Goal: Task Accomplishment & Management: Complete application form

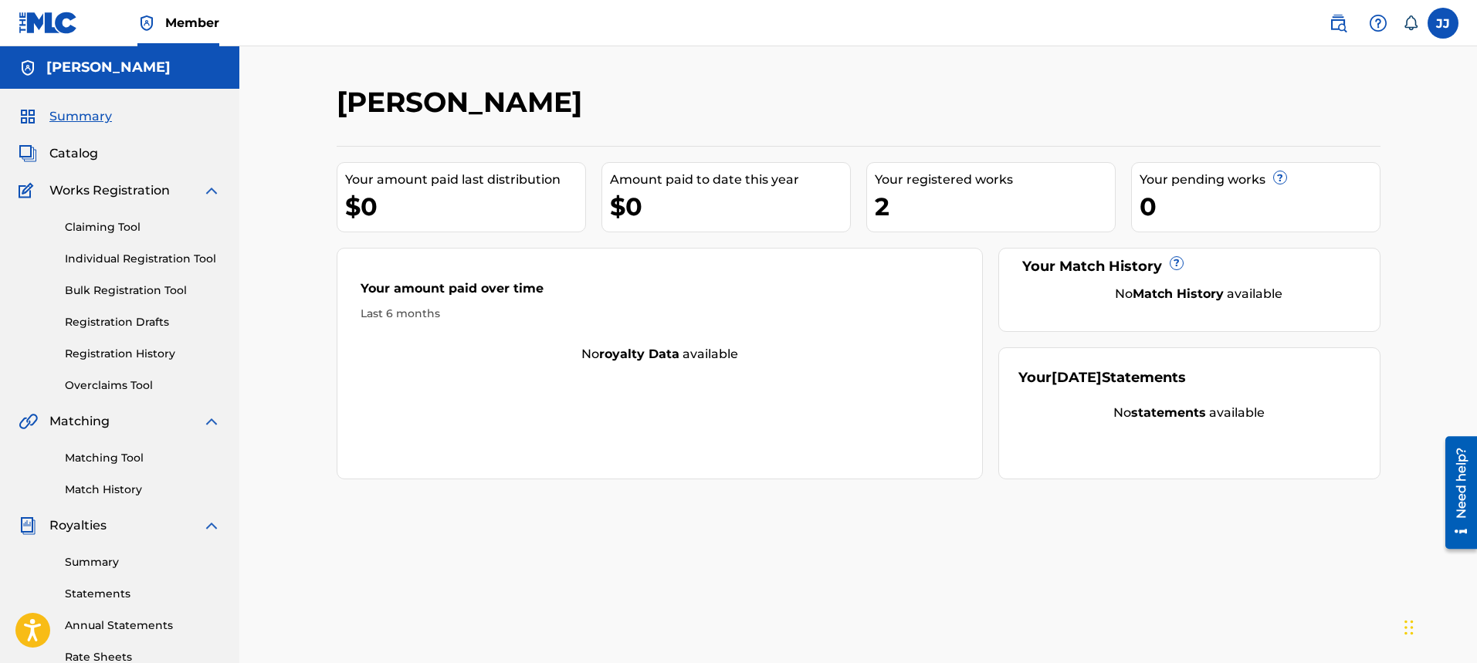
click at [97, 152] on span "Catalog" at bounding box center [73, 153] width 49 height 19
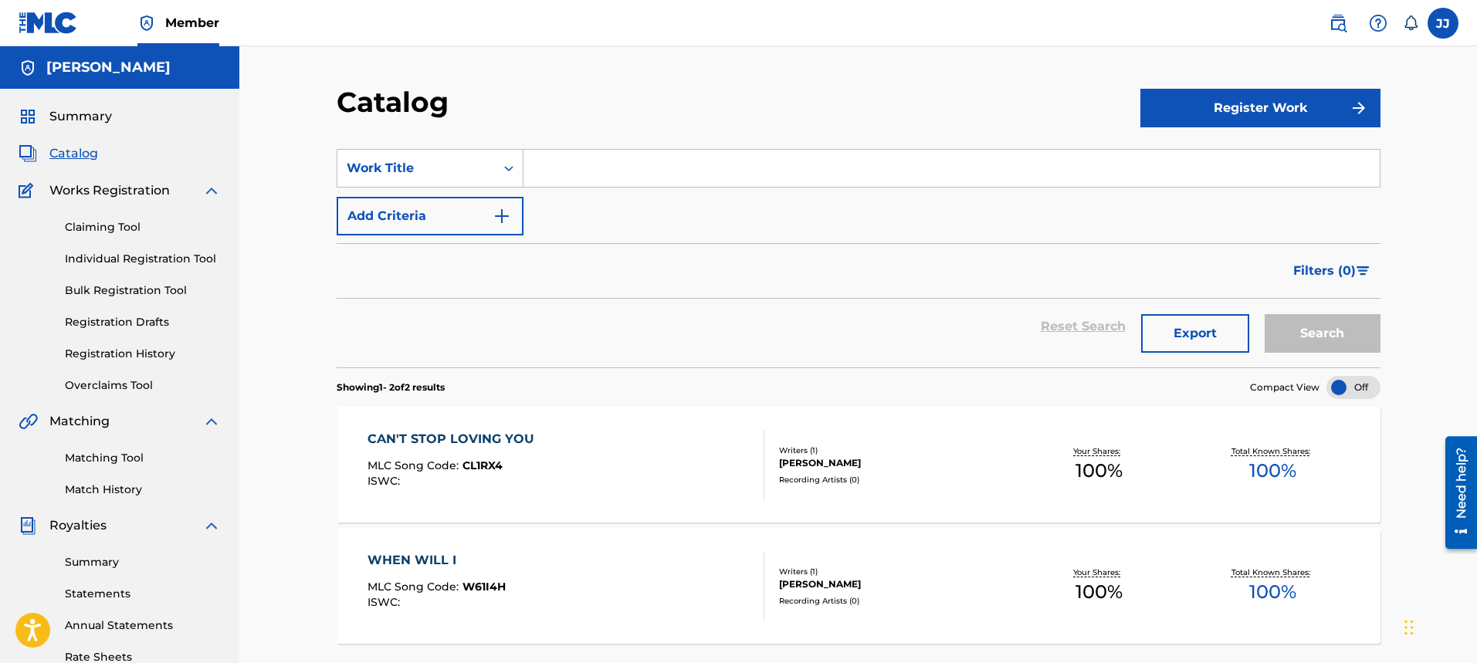
click at [1285, 103] on button "Register Work" at bounding box center [1260, 108] width 240 height 39
drag, startPoint x: 569, startPoint y: 175, endPoint x: 577, endPoint y: 174, distance: 8.5
click at [570, 175] on input "Search Form" at bounding box center [951, 168] width 856 height 37
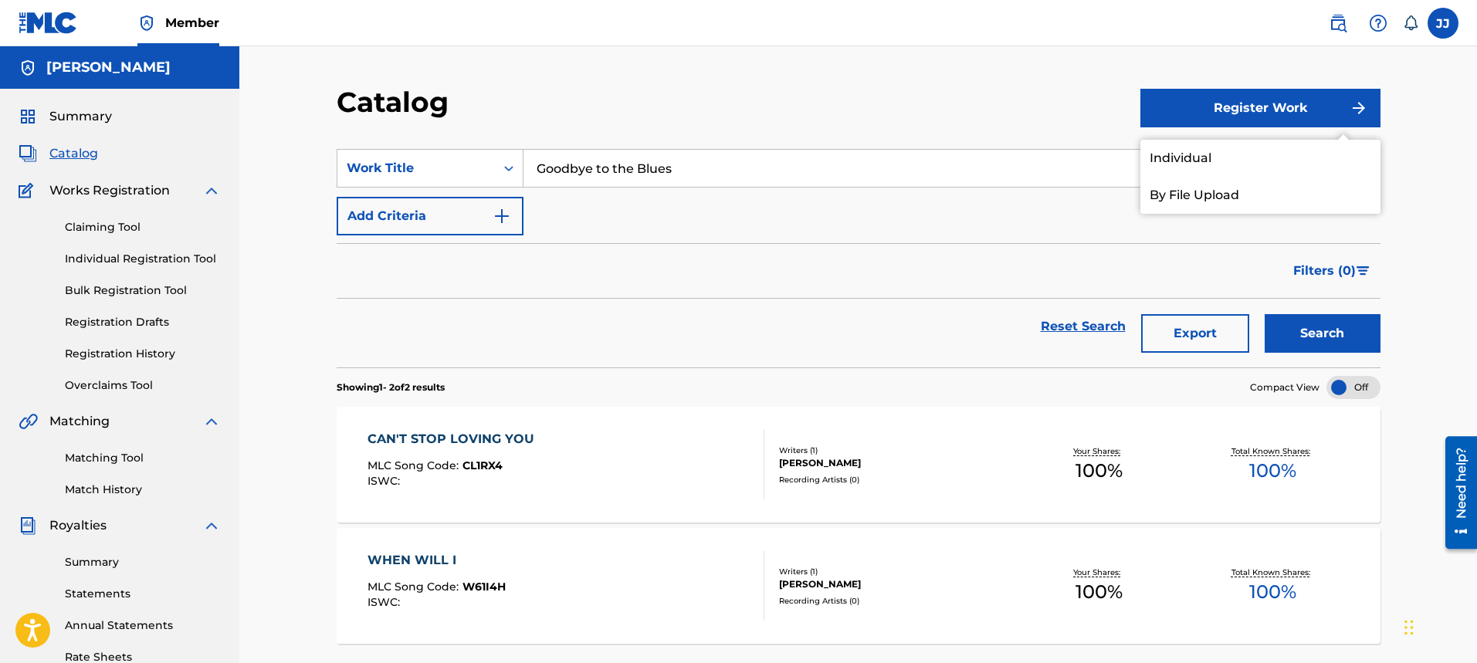
type input "Goodbye to the Blues"
click at [1205, 160] on link "Individual" at bounding box center [1260, 158] width 240 height 37
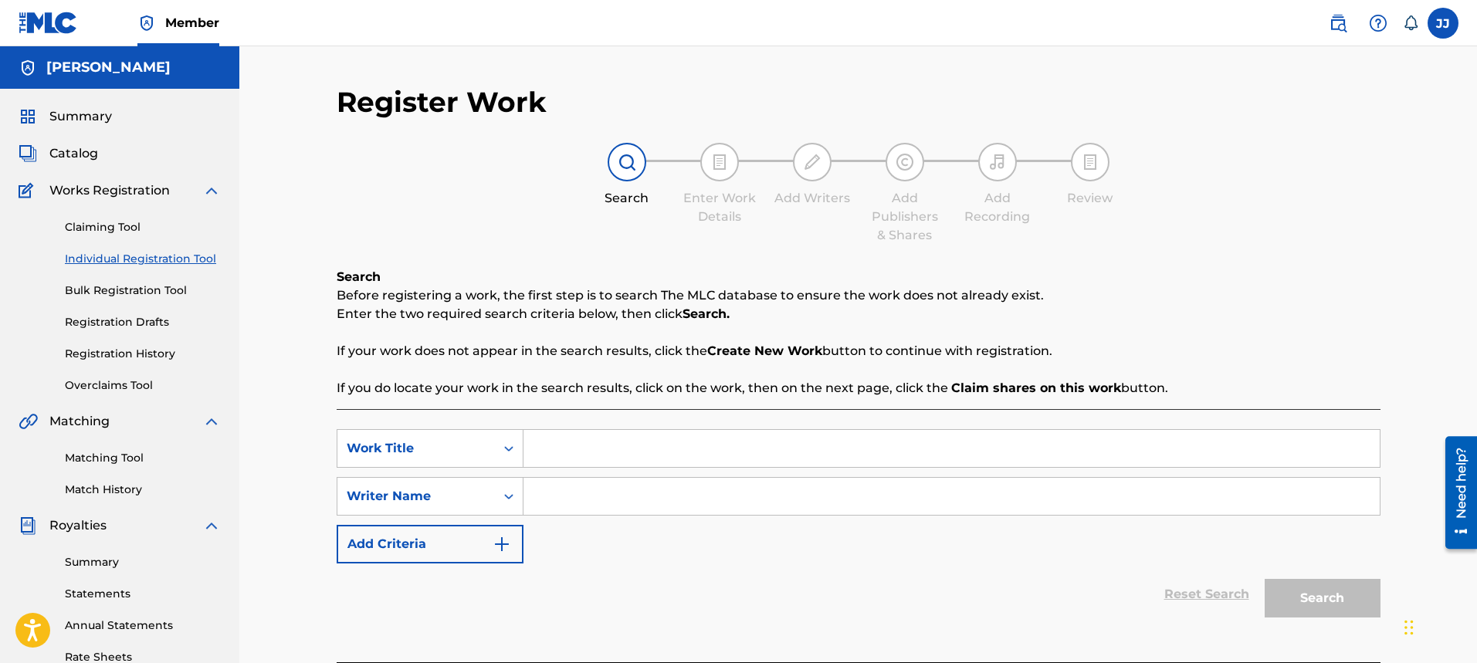
click at [560, 447] on input "Search Form" at bounding box center [951, 448] width 856 height 37
type input "Goodbye to the Blues"
click at [571, 496] on input "Search Form" at bounding box center [951, 496] width 856 height 37
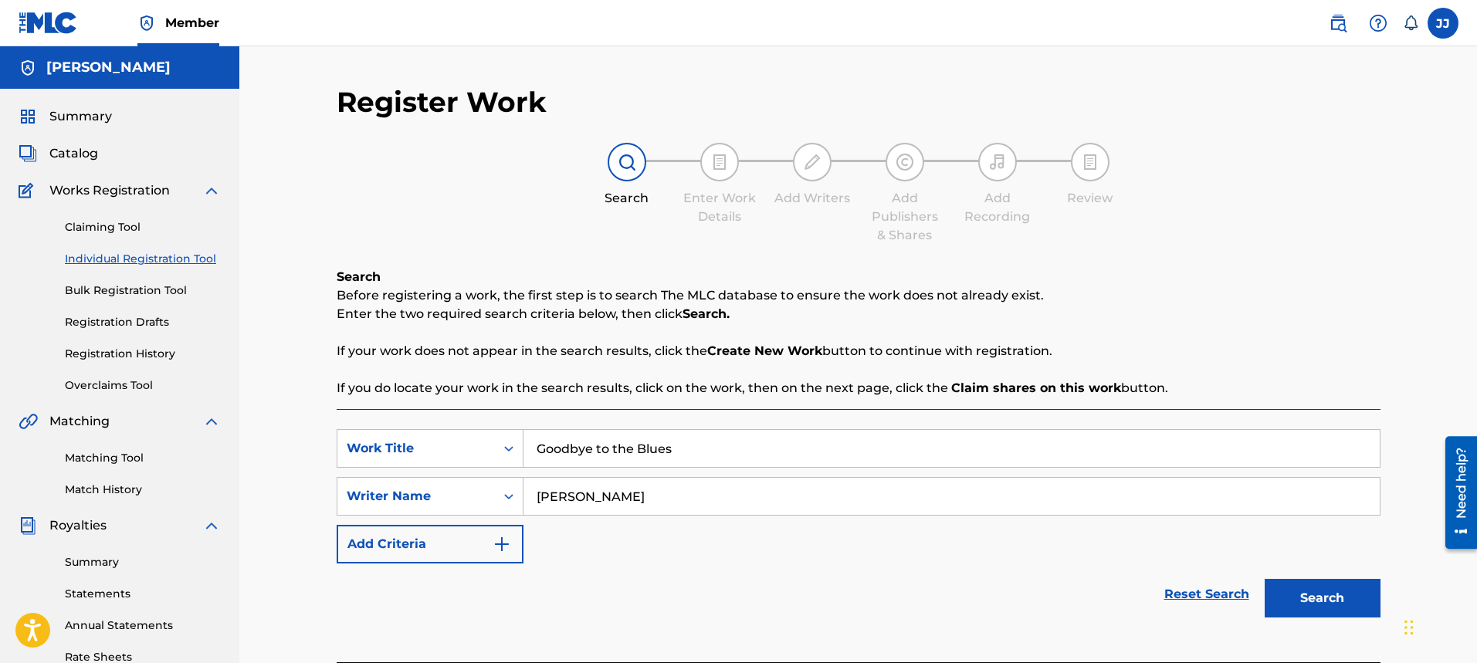
type input "[PERSON_NAME]"
click at [408, 547] on button "Add Criteria" at bounding box center [430, 544] width 187 height 39
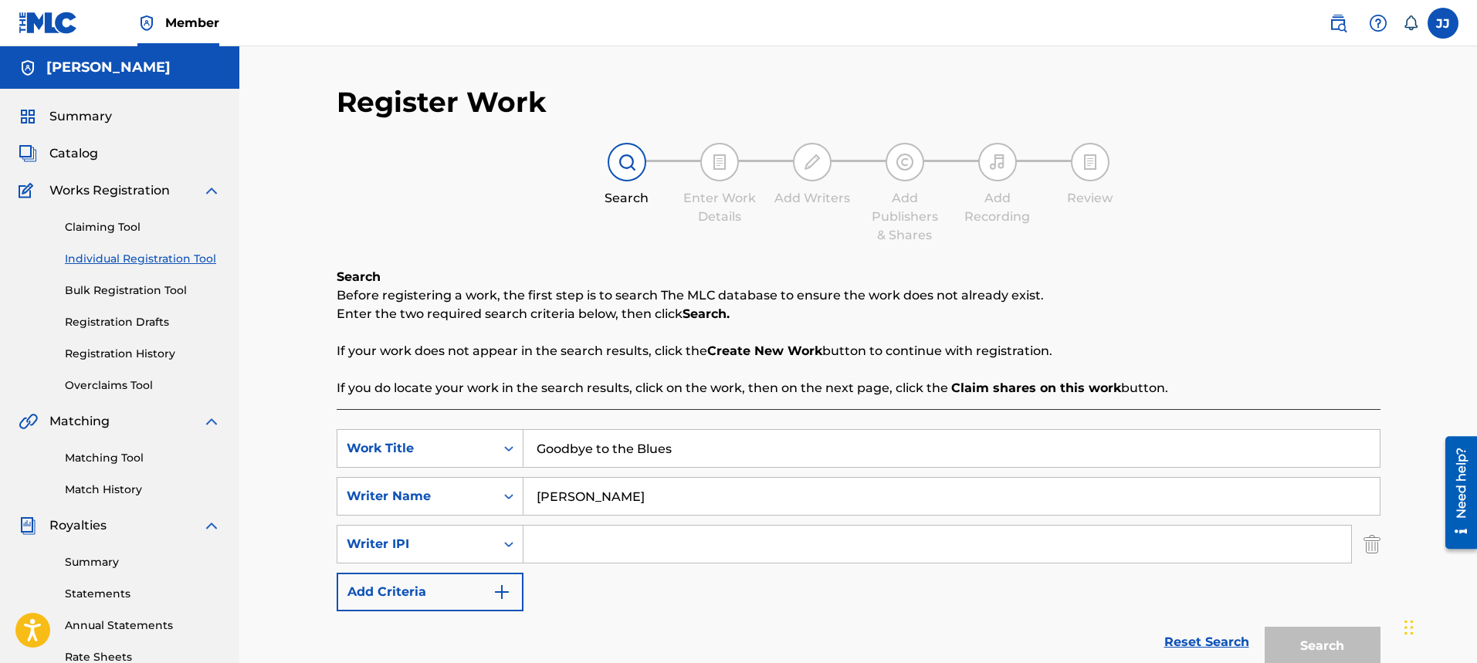
click at [733, 478] on input "[PERSON_NAME]" at bounding box center [951, 496] width 856 height 37
drag, startPoint x: 728, startPoint y: 501, endPoint x: 768, endPoint y: 507, distance: 40.6
click at [744, 503] on input "[PERSON_NAME]" at bounding box center [951, 496] width 856 height 37
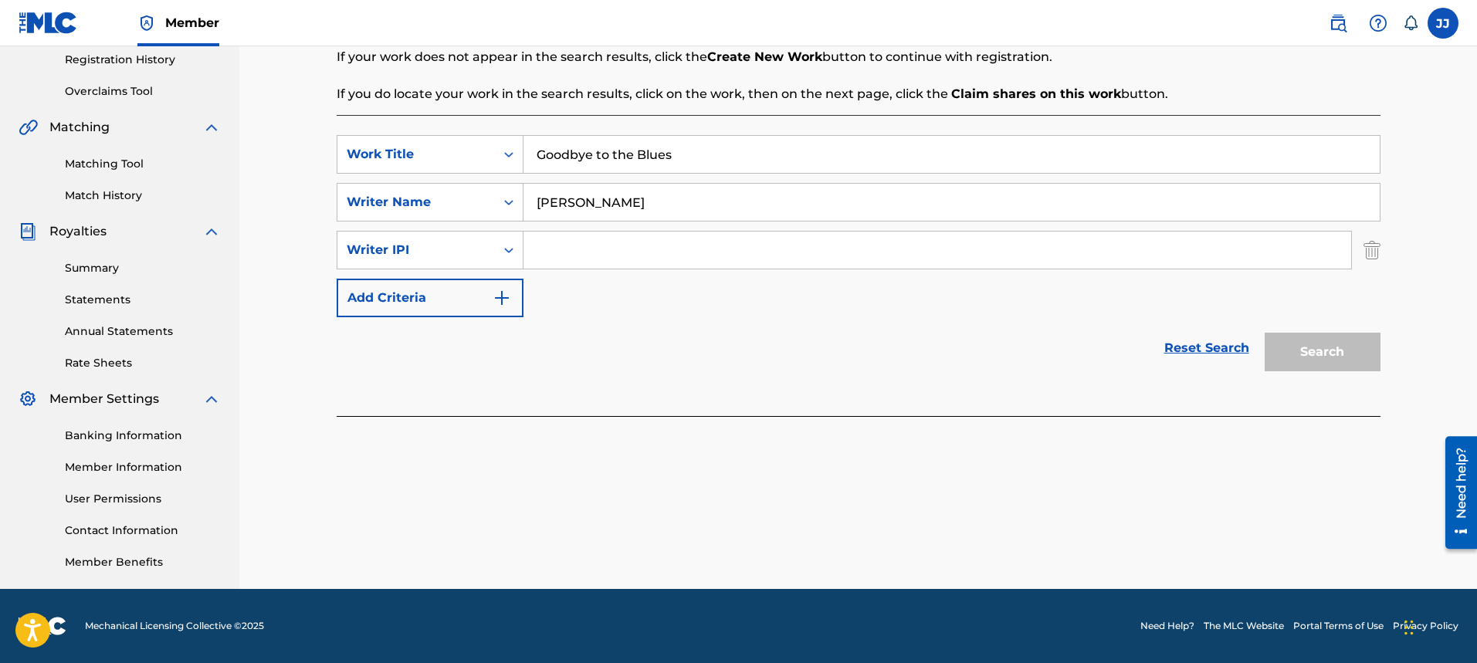
click at [1343, 354] on div "Search" at bounding box center [1319, 348] width 124 height 62
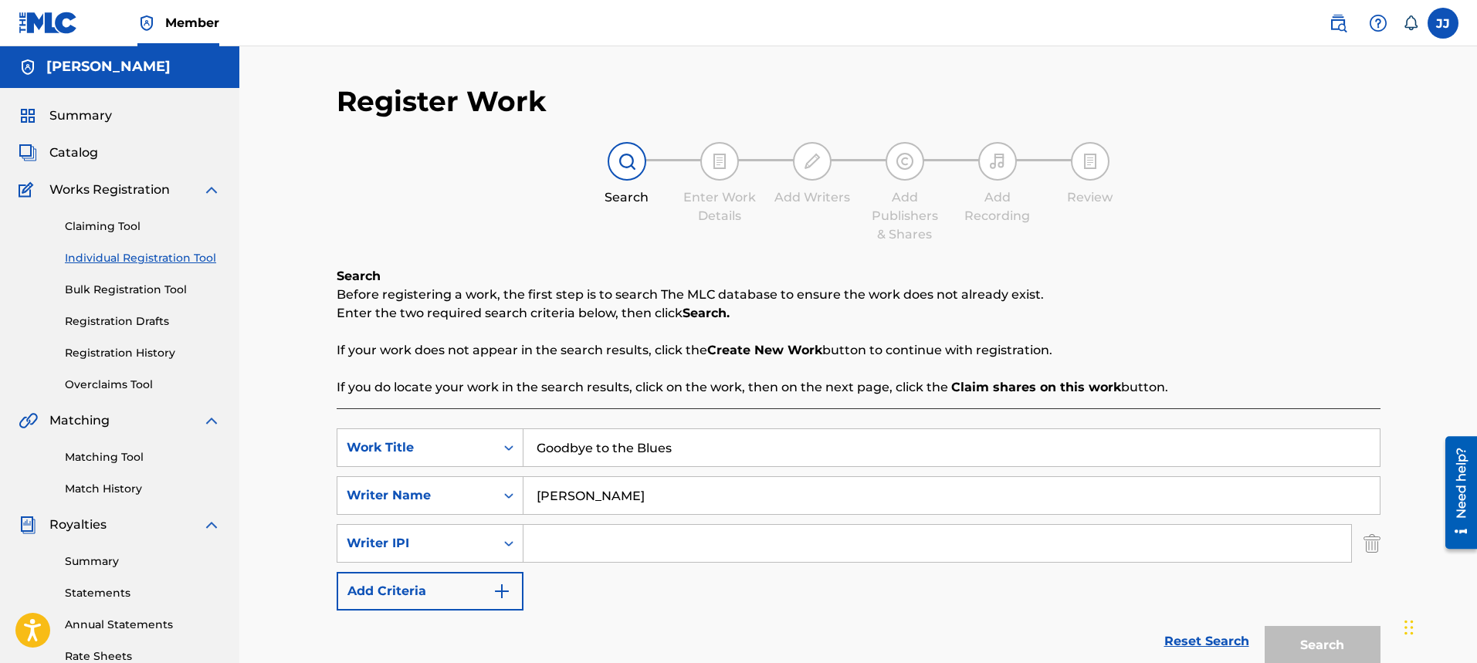
scroll to position [0, 0]
click at [635, 154] on img at bounding box center [627, 162] width 19 height 19
click at [700, 508] on input "[PERSON_NAME]" at bounding box center [951, 496] width 856 height 37
click at [598, 547] on input "Search Form" at bounding box center [937, 544] width 828 height 37
type input "00334176670"
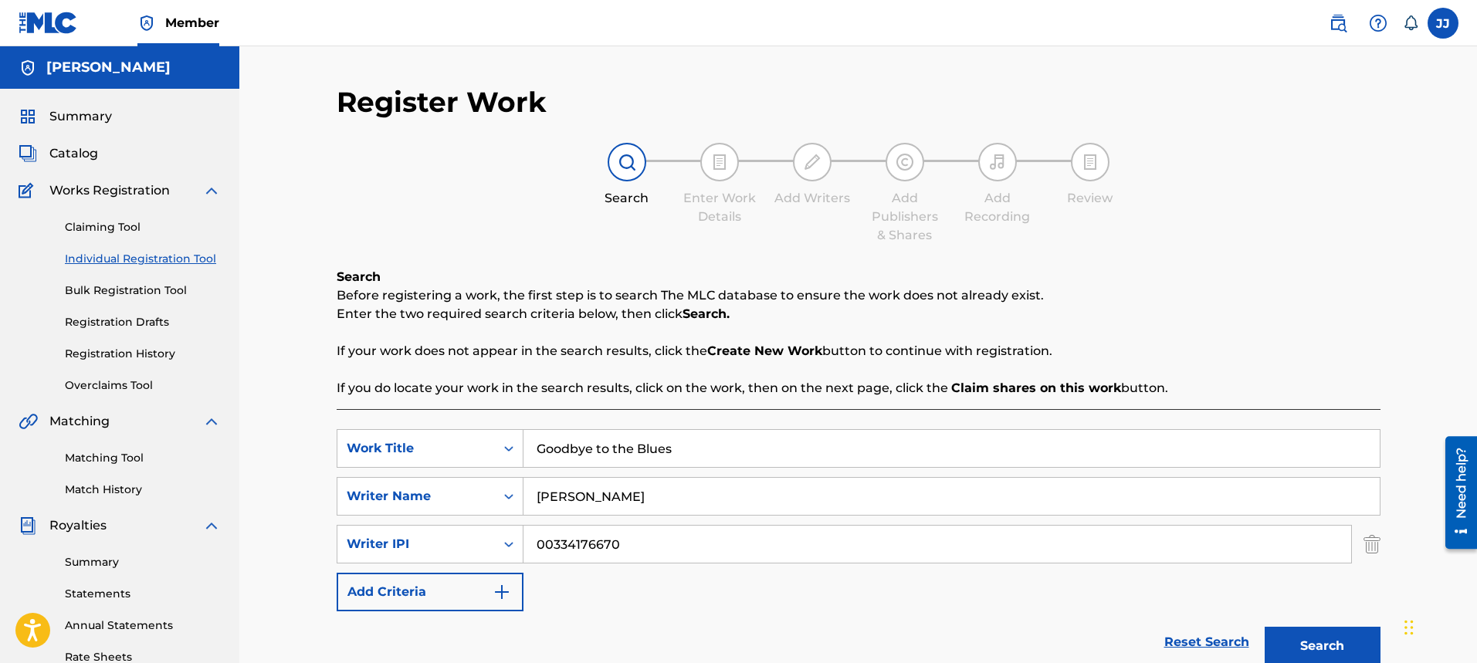
click at [1349, 640] on button "Search" at bounding box center [1323, 646] width 116 height 39
click at [1319, 630] on button "Search" at bounding box center [1323, 646] width 116 height 39
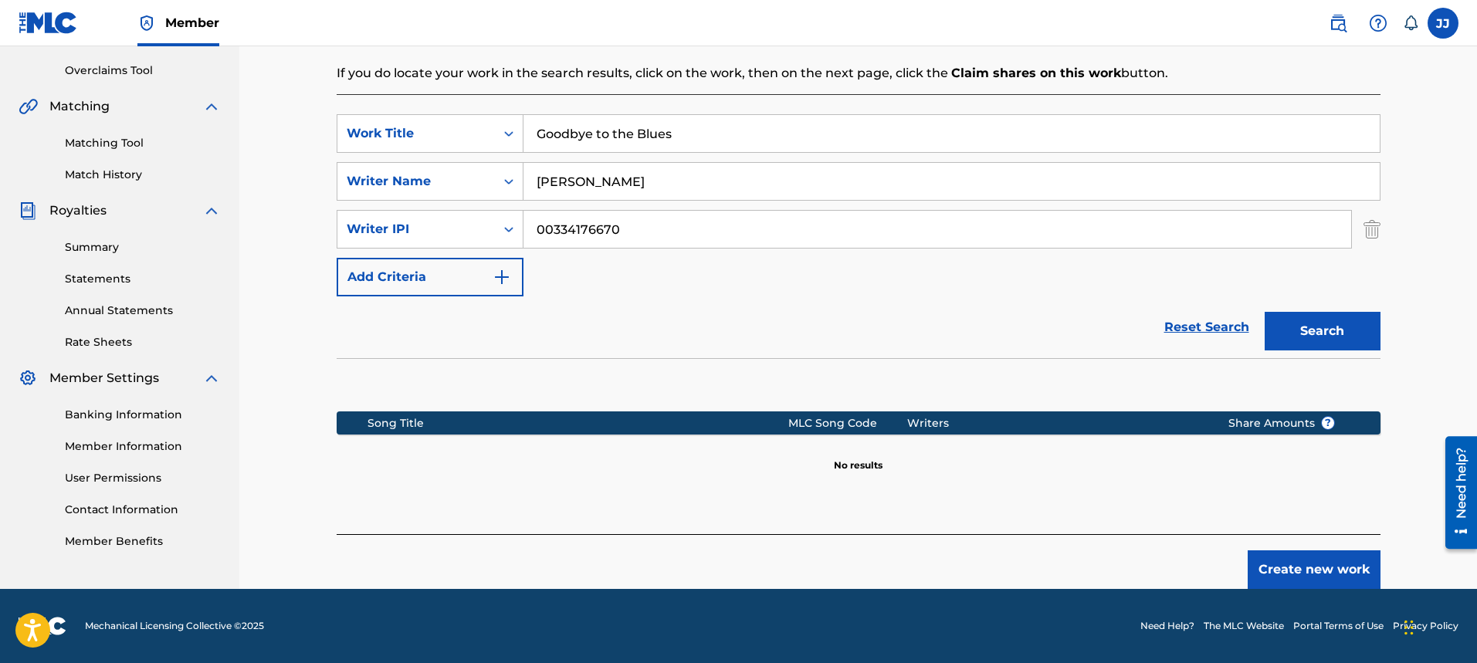
click at [1319, 576] on button "Create new work" at bounding box center [1314, 569] width 133 height 39
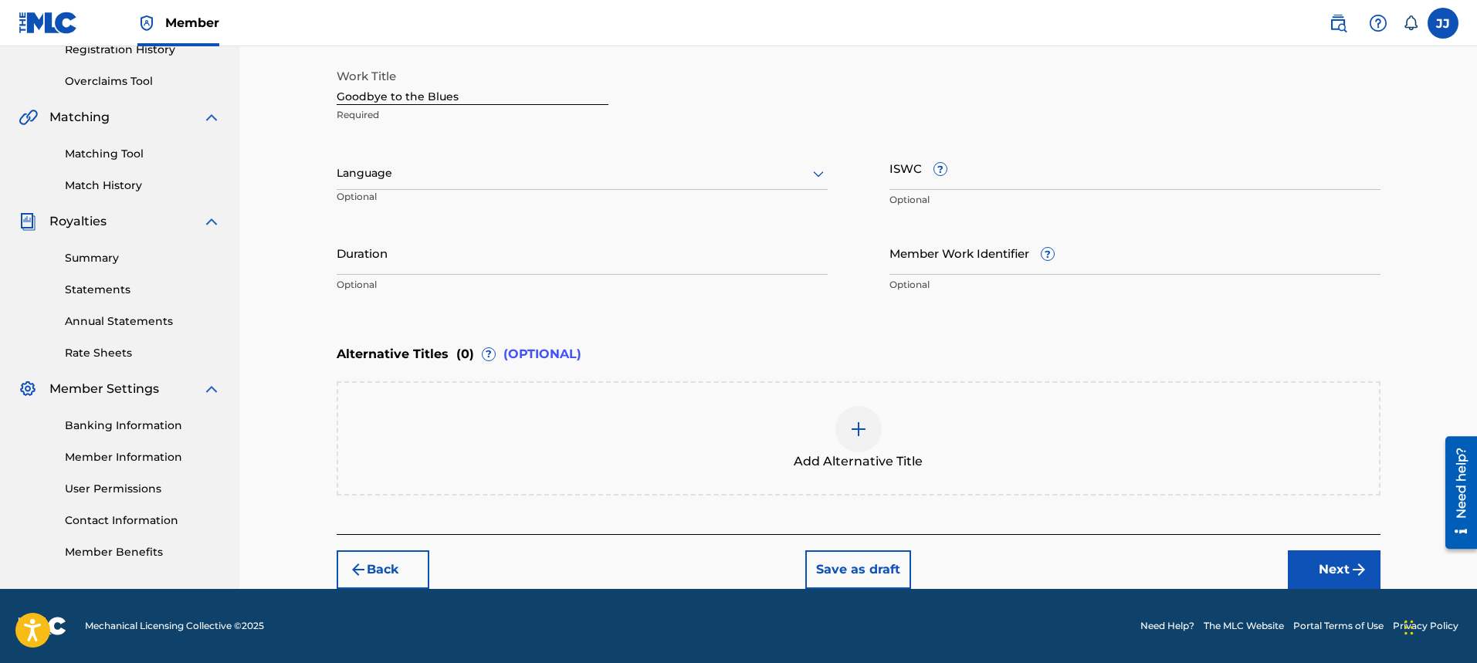
scroll to position [304, 0]
click at [422, 180] on div at bounding box center [582, 173] width 491 height 19
click at [422, 200] on div "English" at bounding box center [581, 207] width 489 height 35
click at [439, 267] on input "Duration" at bounding box center [582, 253] width 491 height 44
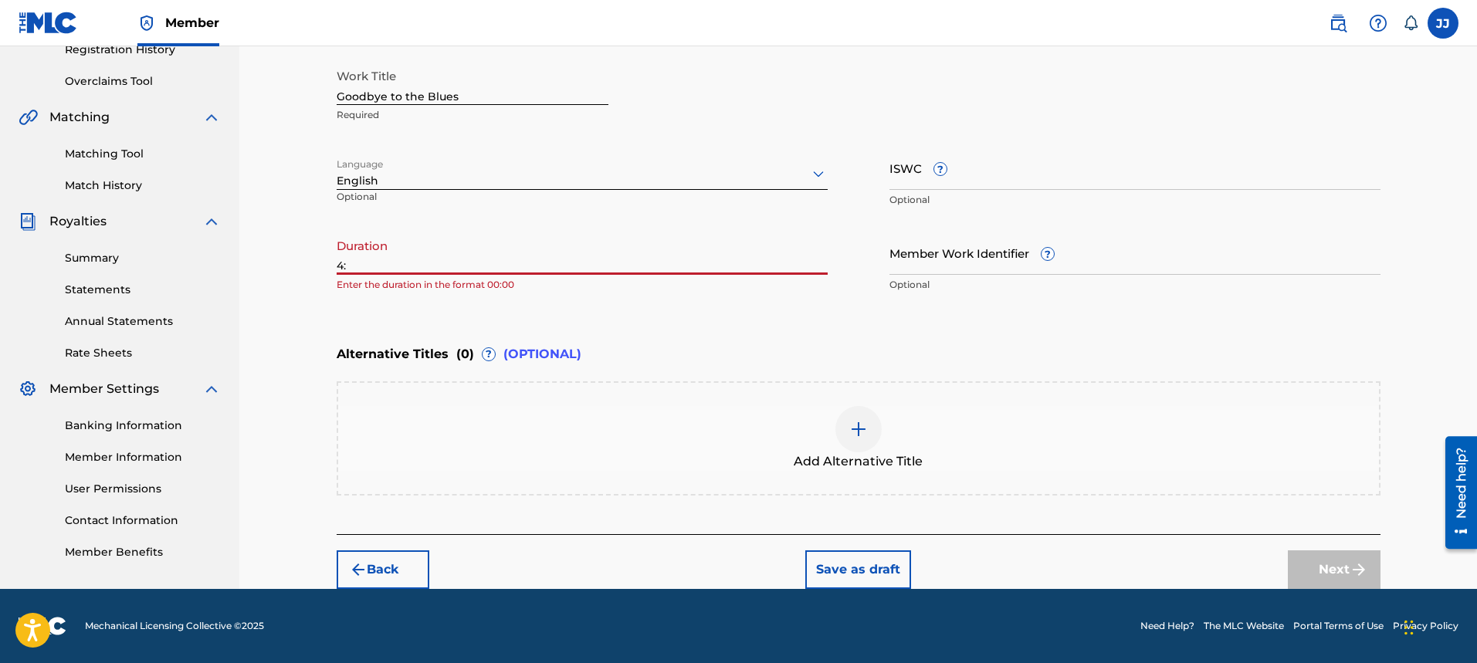
type input "4"
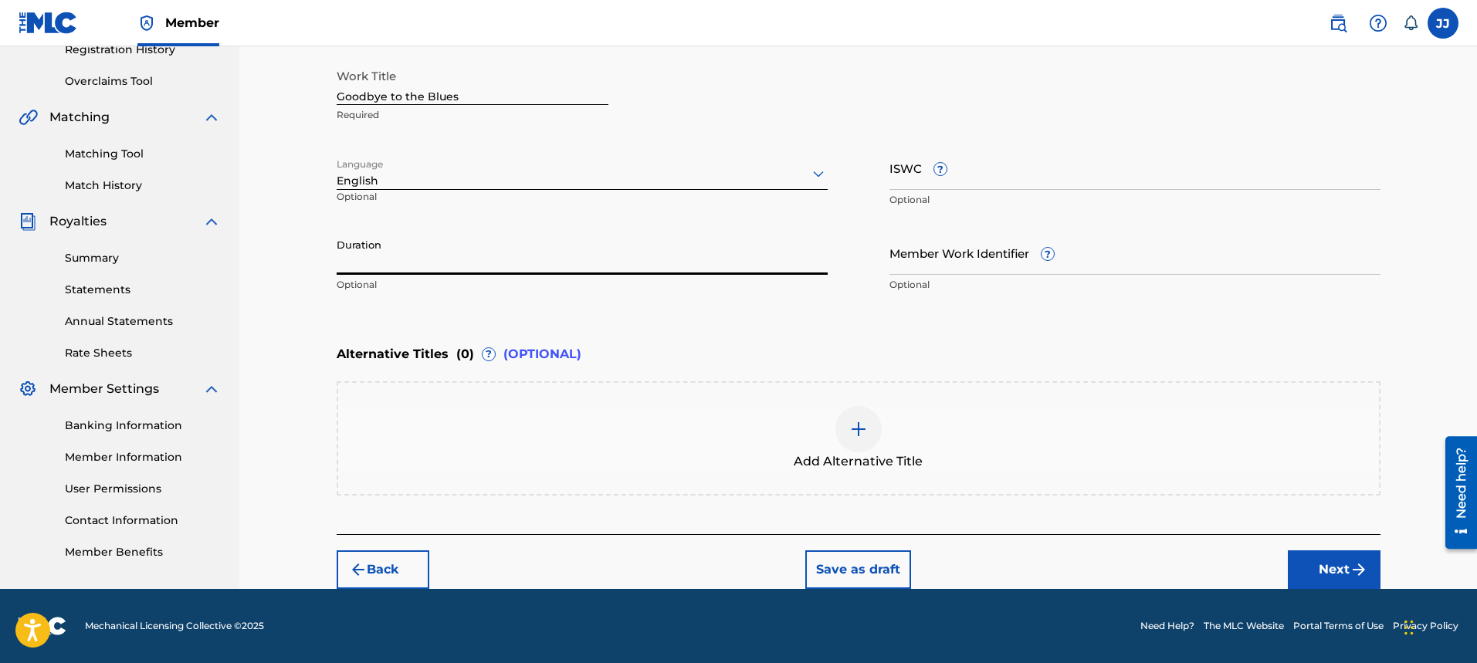
type input "o"
type input "04:36"
click at [1343, 571] on button "Next" at bounding box center [1334, 569] width 93 height 39
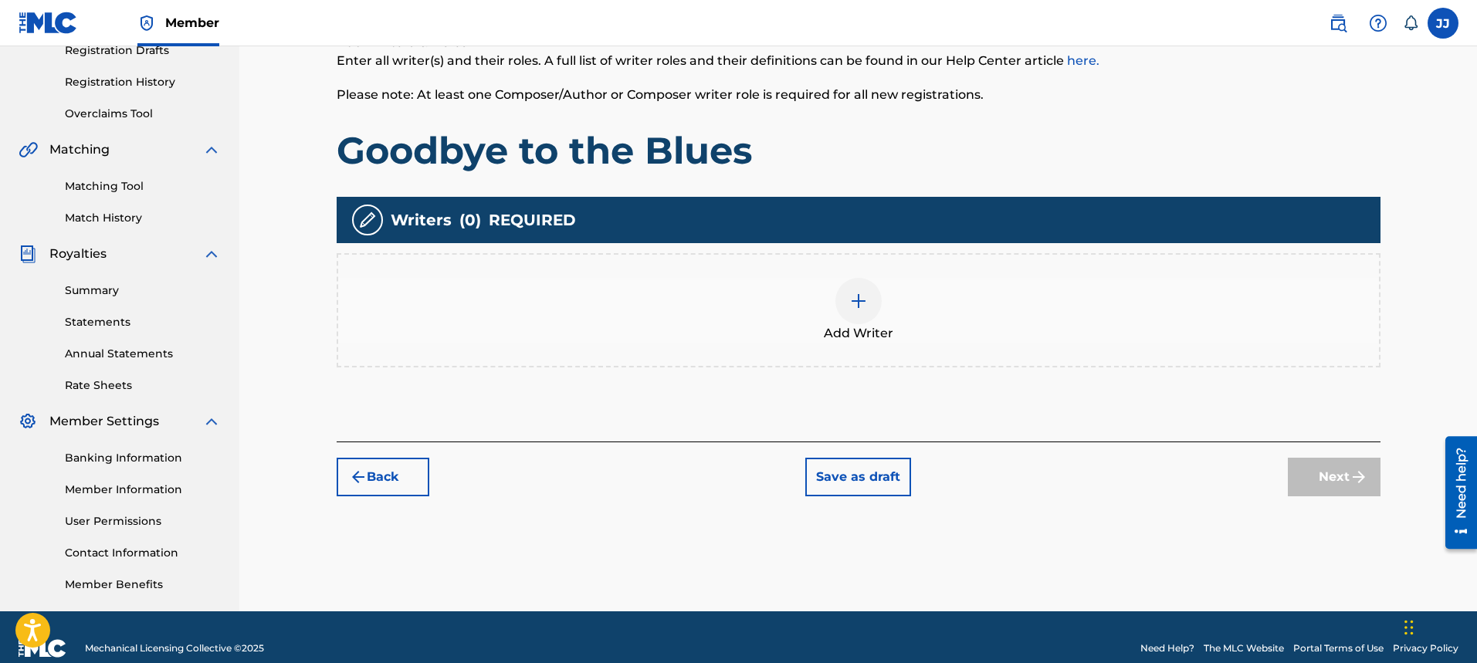
scroll to position [294, 0]
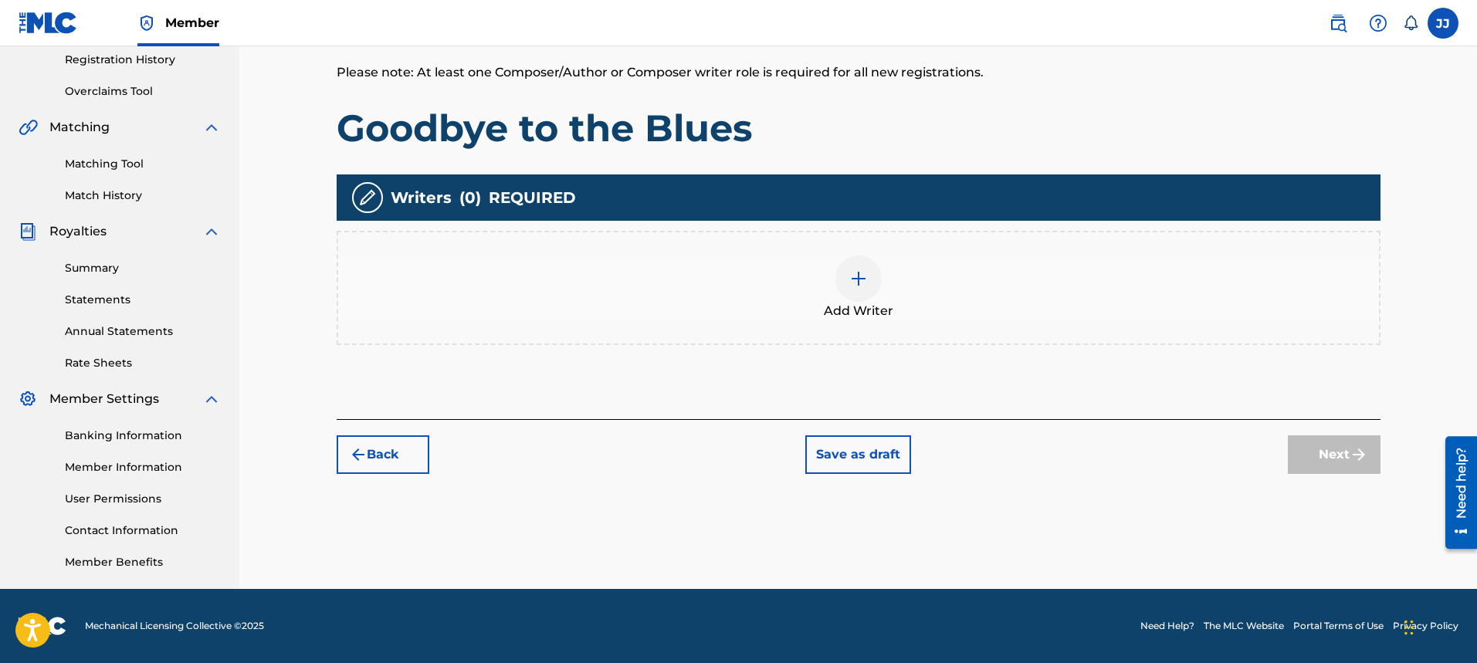
click at [856, 276] on img at bounding box center [858, 278] width 19 height 19
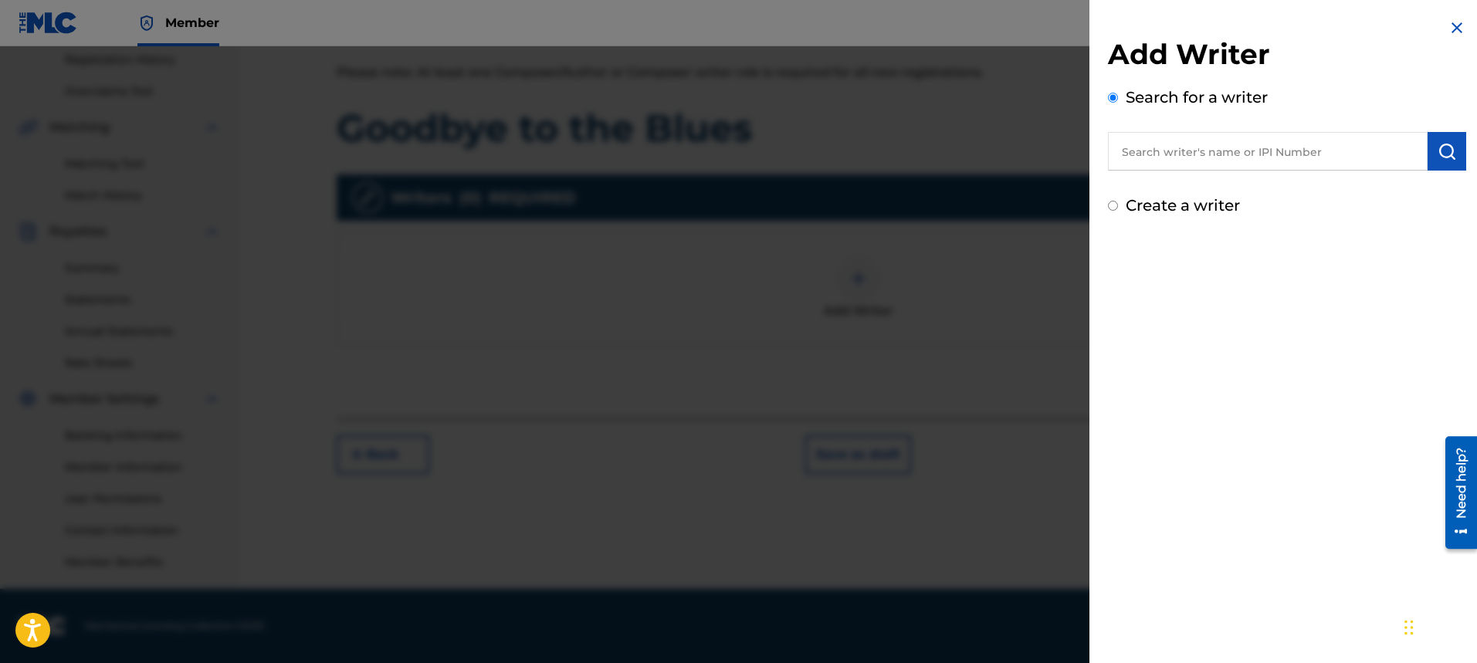
click at [1295, 157] on input "text" at bounding box center [1268, 151] width 320 height 39
click at [1112, 206] on input "Create a writer" at bounding box center [1113, 206] width 10 height 10
radio input "false"
radio input "true"
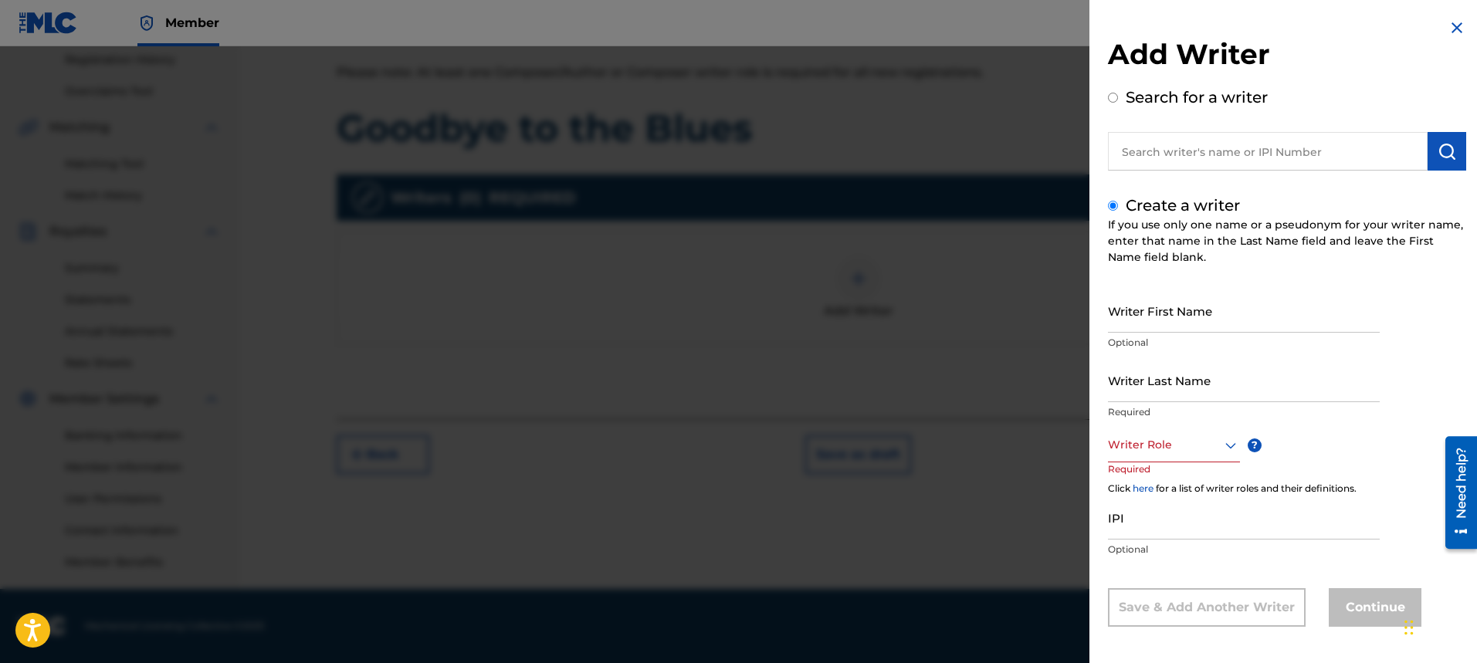
click at [1230, 319] on input "Writer First Name" at bounding box center [1244, 311] width 272 height 44
type input "[PERSON_NAME]"
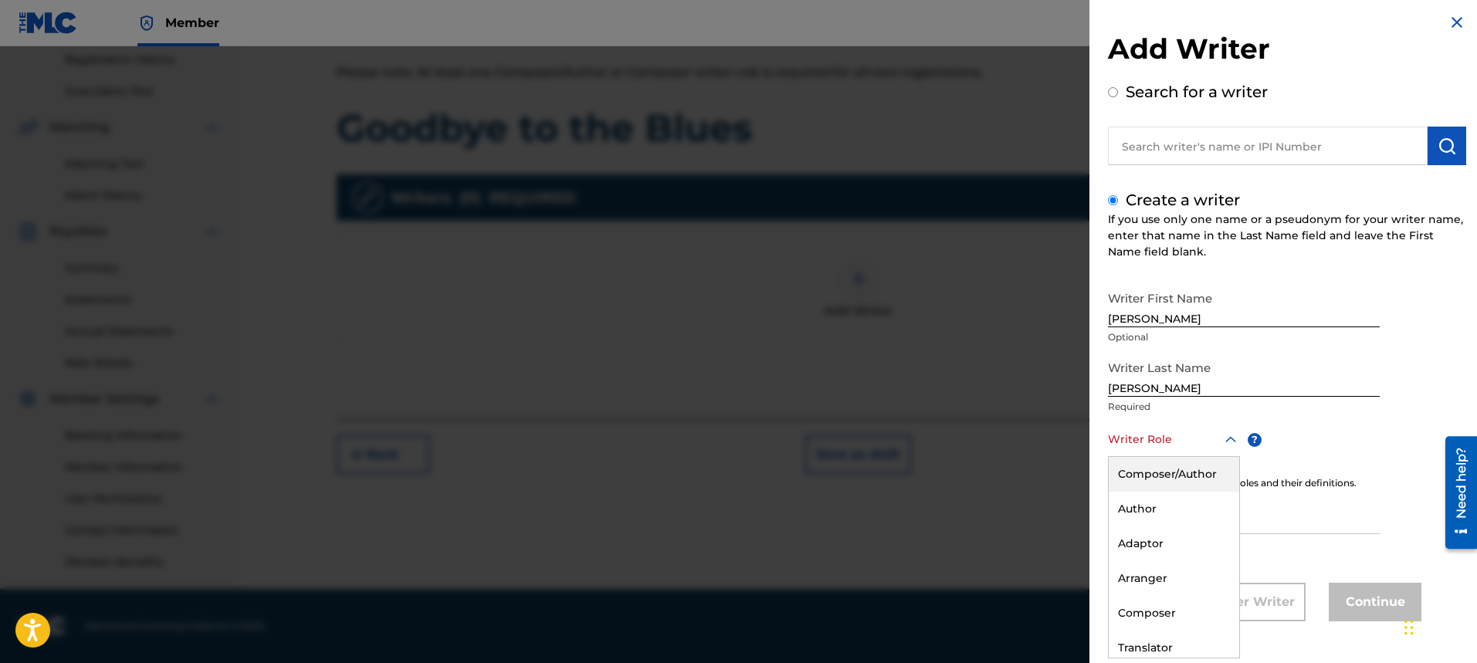
click at [1228, 449] on div "Writer Role" at bounding box center [1174, 439] width 132 height 35
click at [1217, 472] on div "Composer/Author" at bounding box center [1174, 474] width 130 height 35
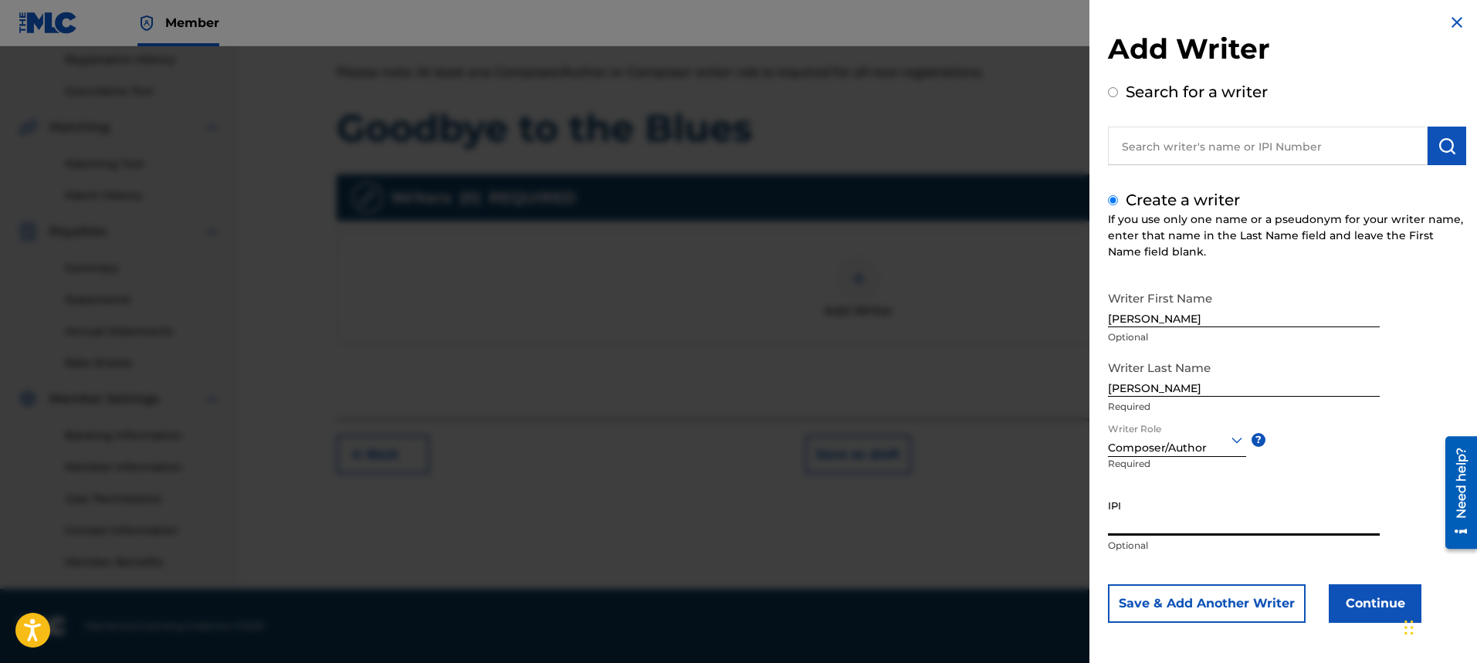
click at [1200, 520] on input "IPI" at bounding box center [1244, 514] width 272 height 44
type input "00334176670"
click at [1370, 608] on button "Continue" at bounding box center [1375, 603] width 93 height 39
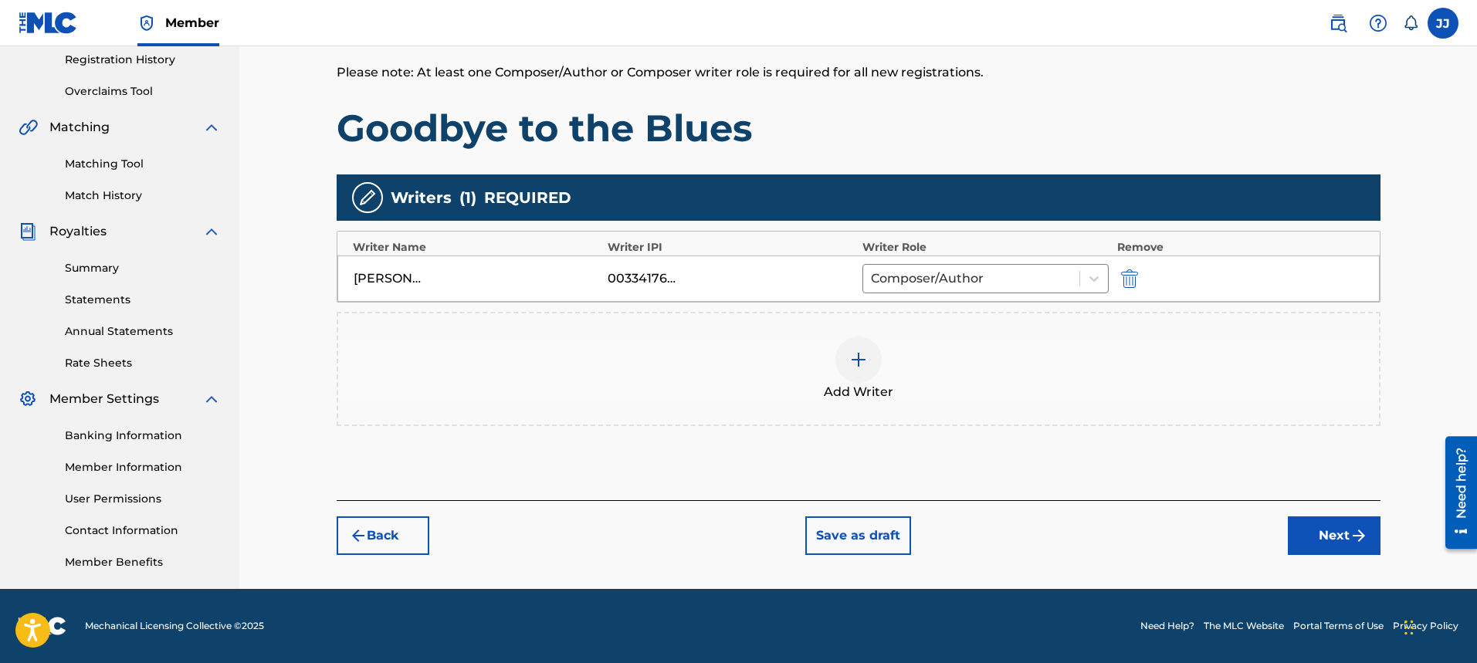
click at [1320, 537] on button "Next" at bounding box center [1334, 535] width 93 height 39
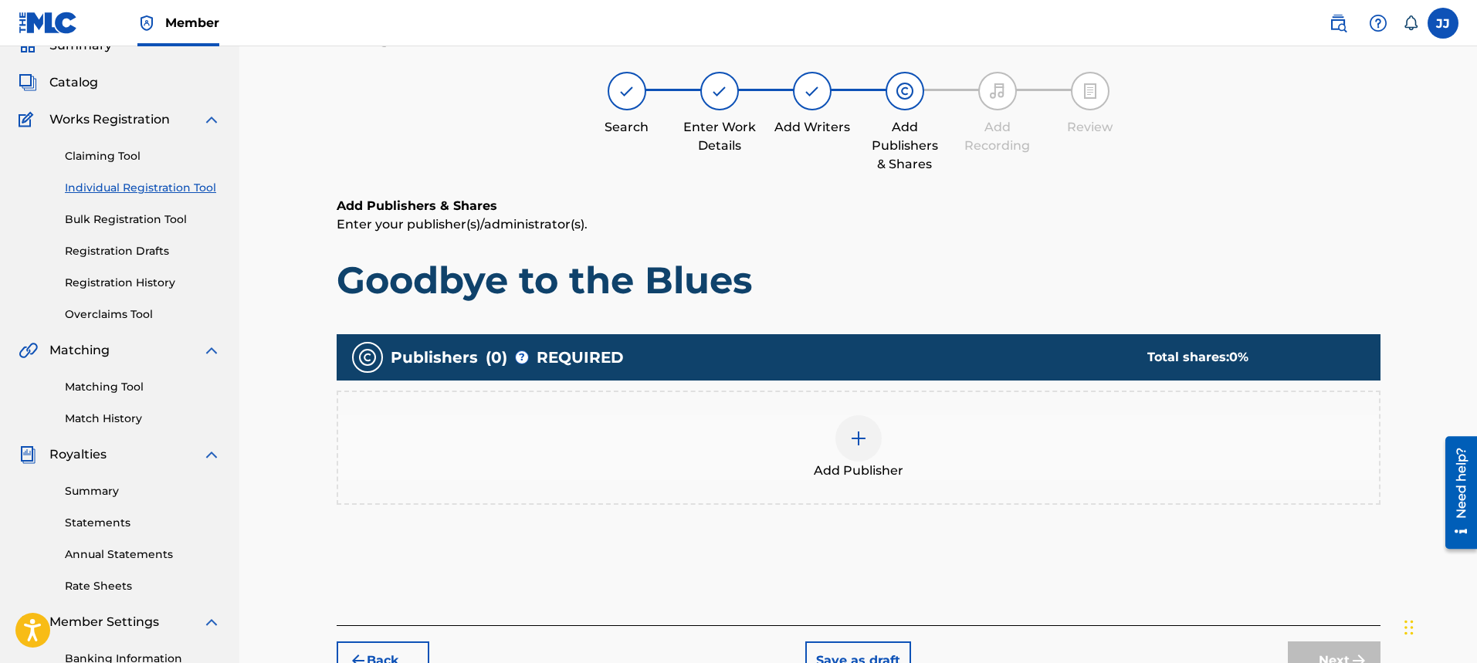
scroll to position [69, 0]
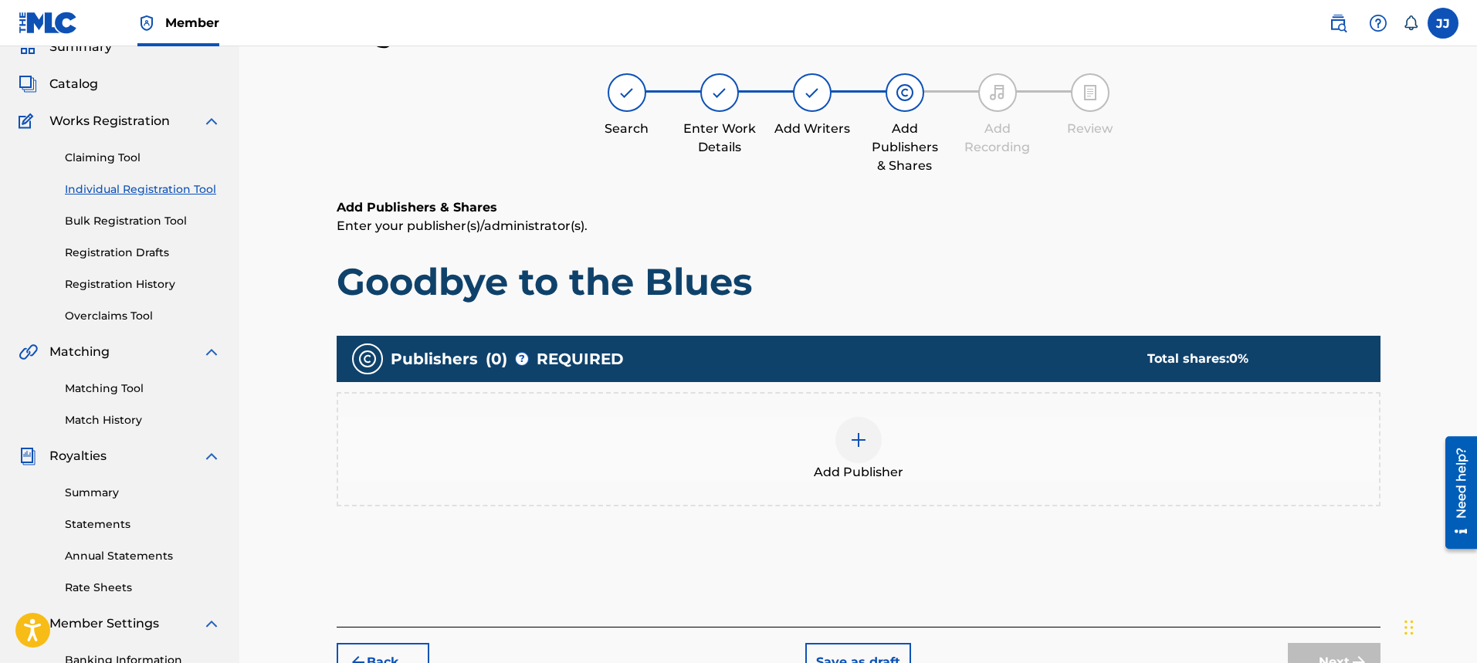
click at [852, 441] on img at bounding box center [858, 440] width 19 height 19
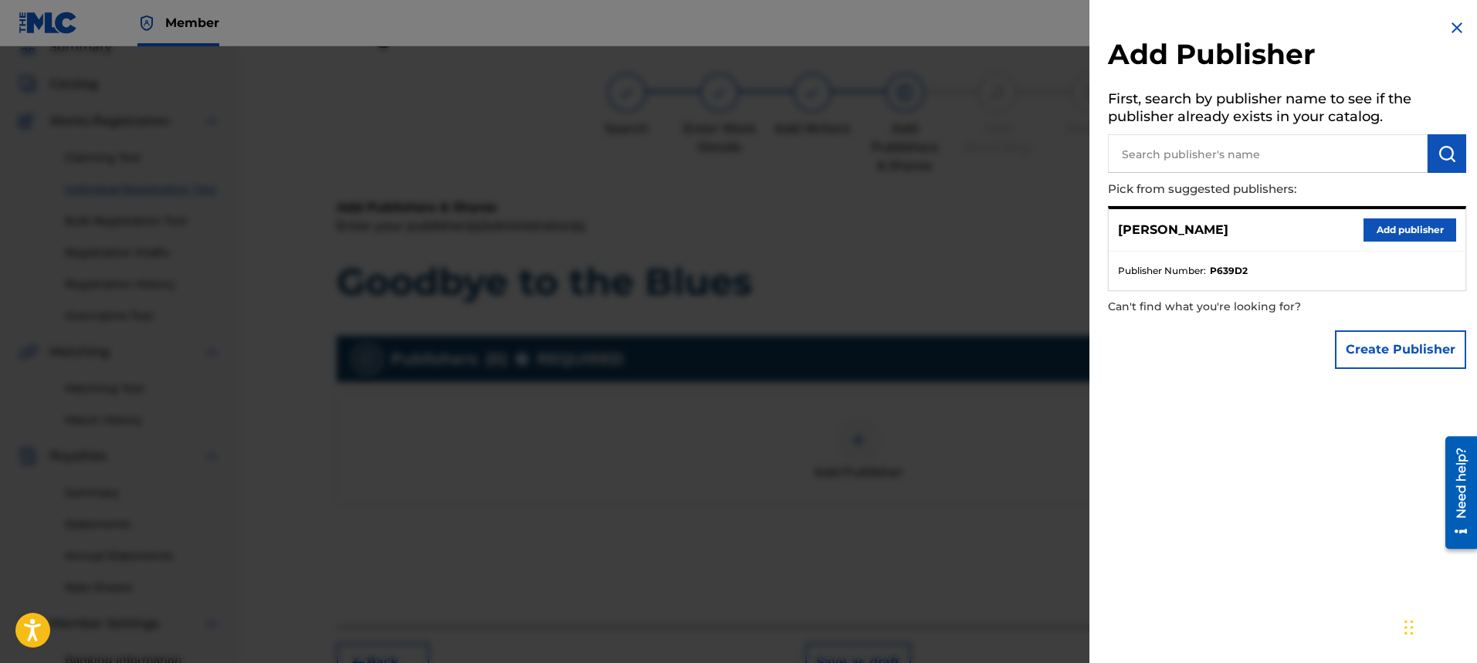
click at [1414, 236] on button "Add publisher" at bounding box center [1409, 229] width 93 height 23
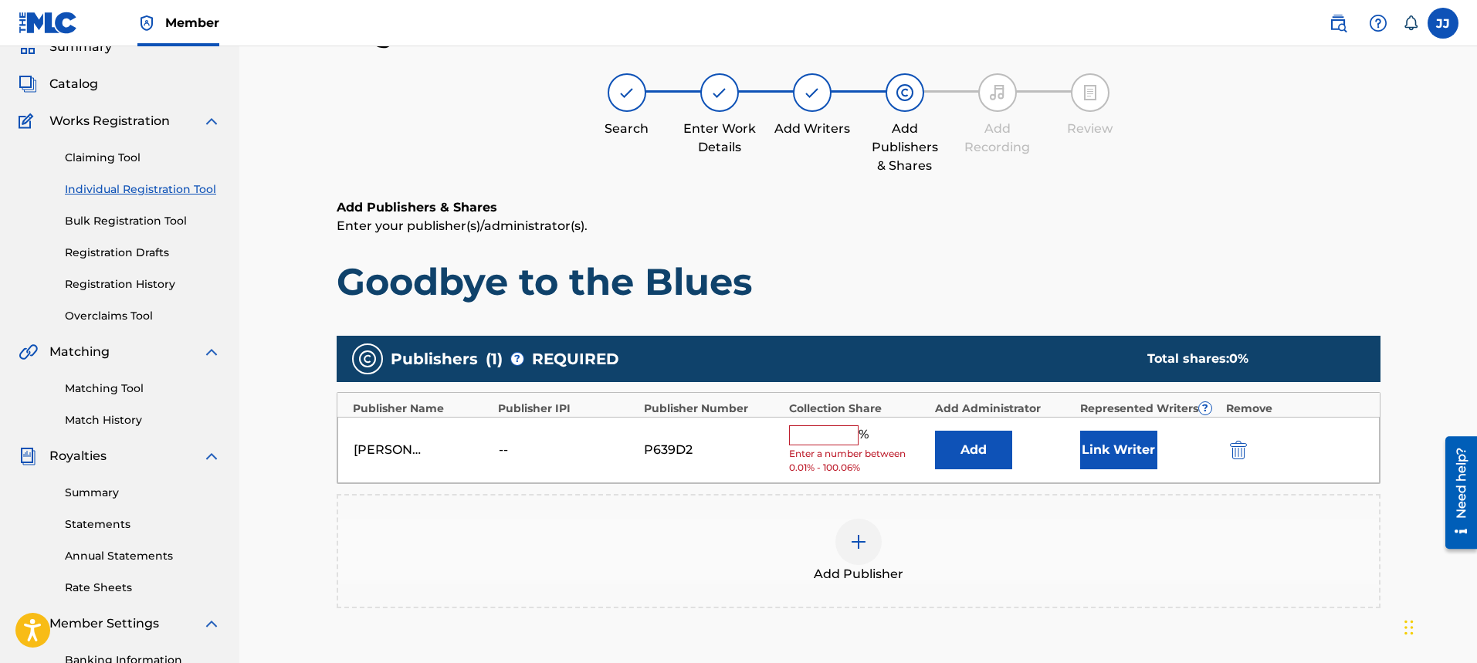
click at [851, 431] on input "text" at bounding box center [823, 435] width 69 height 20
type input "100"
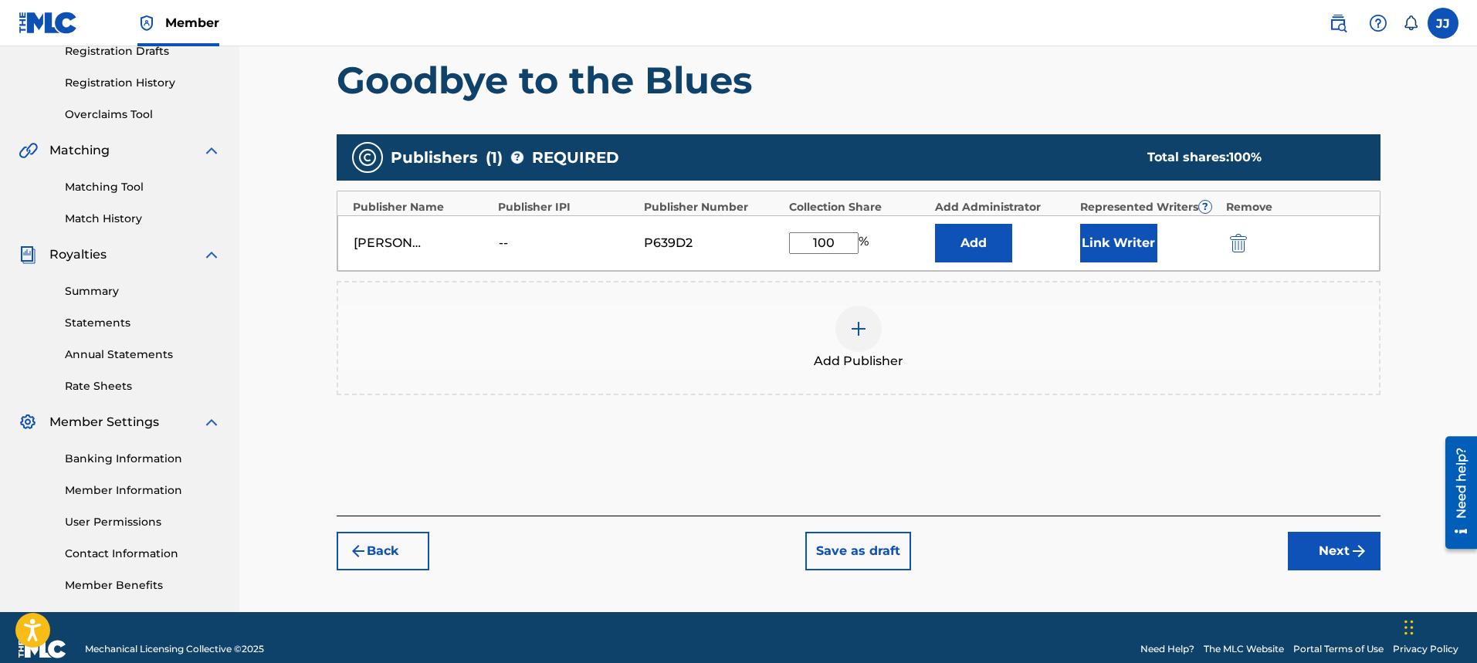
scroll to position [294, 0]
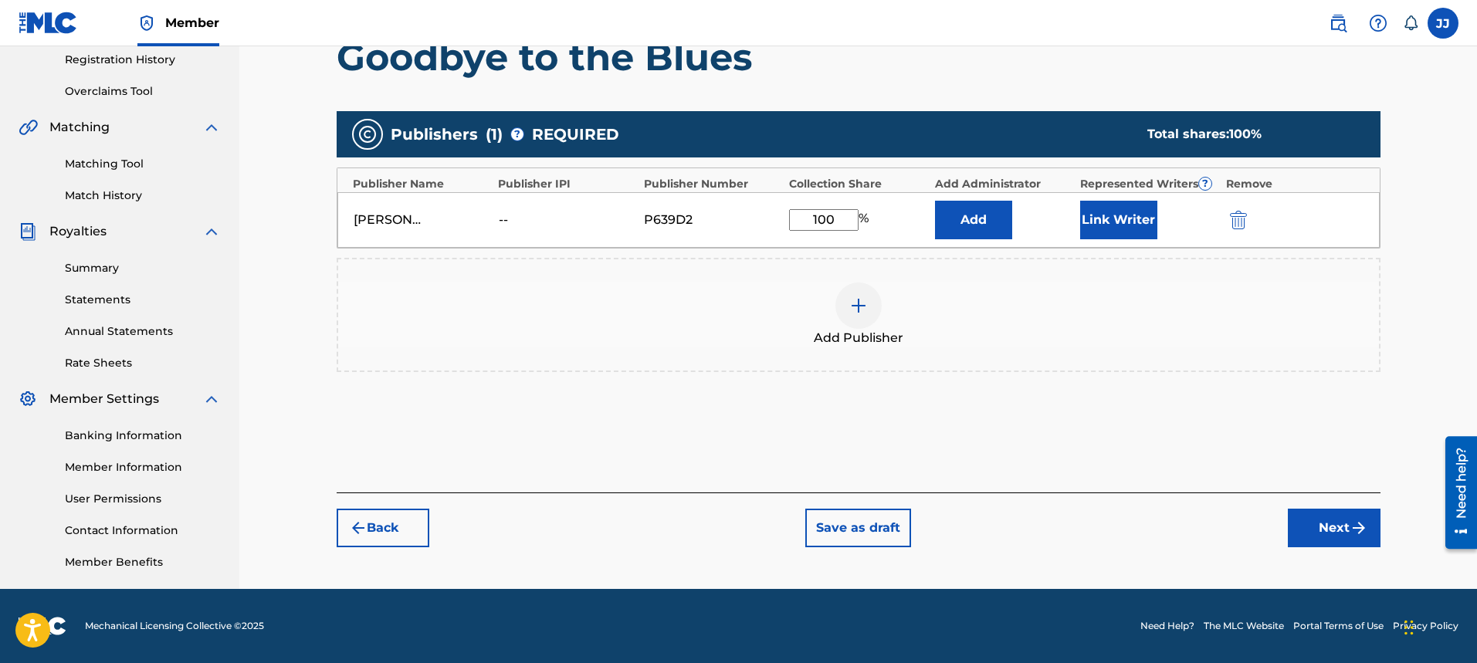
click at [1356, 537] on img "submit" at bounding box center [1358, 528] width 19 height 19
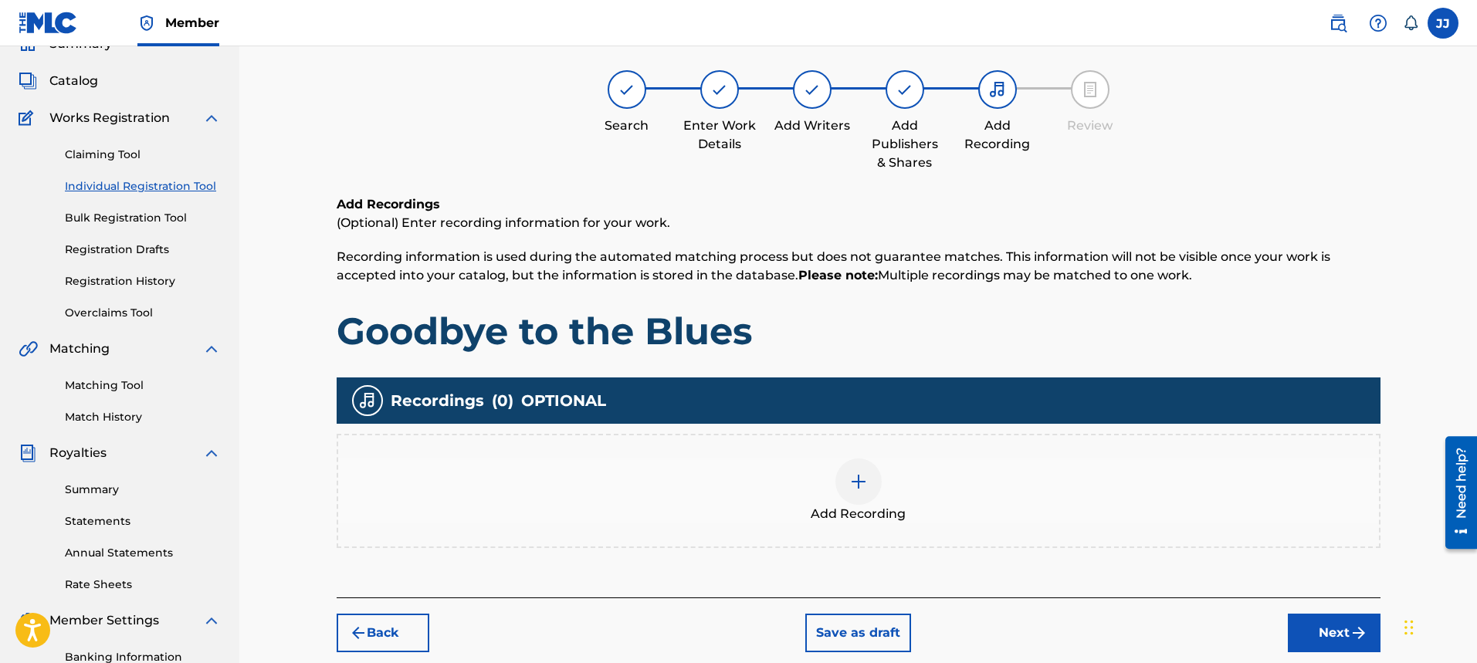
scroll to position [69, 0]
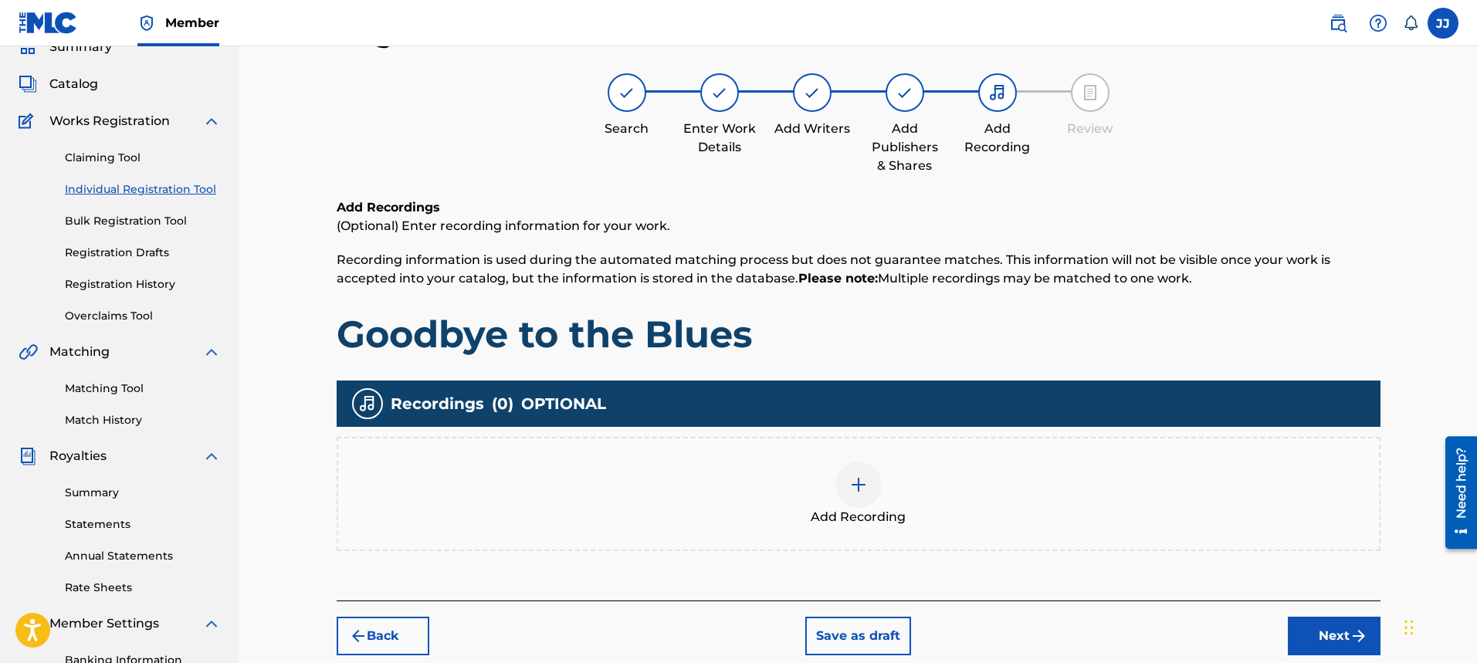
click at [854, 487] on img at bounding box center [858, 485] width 19 height 19
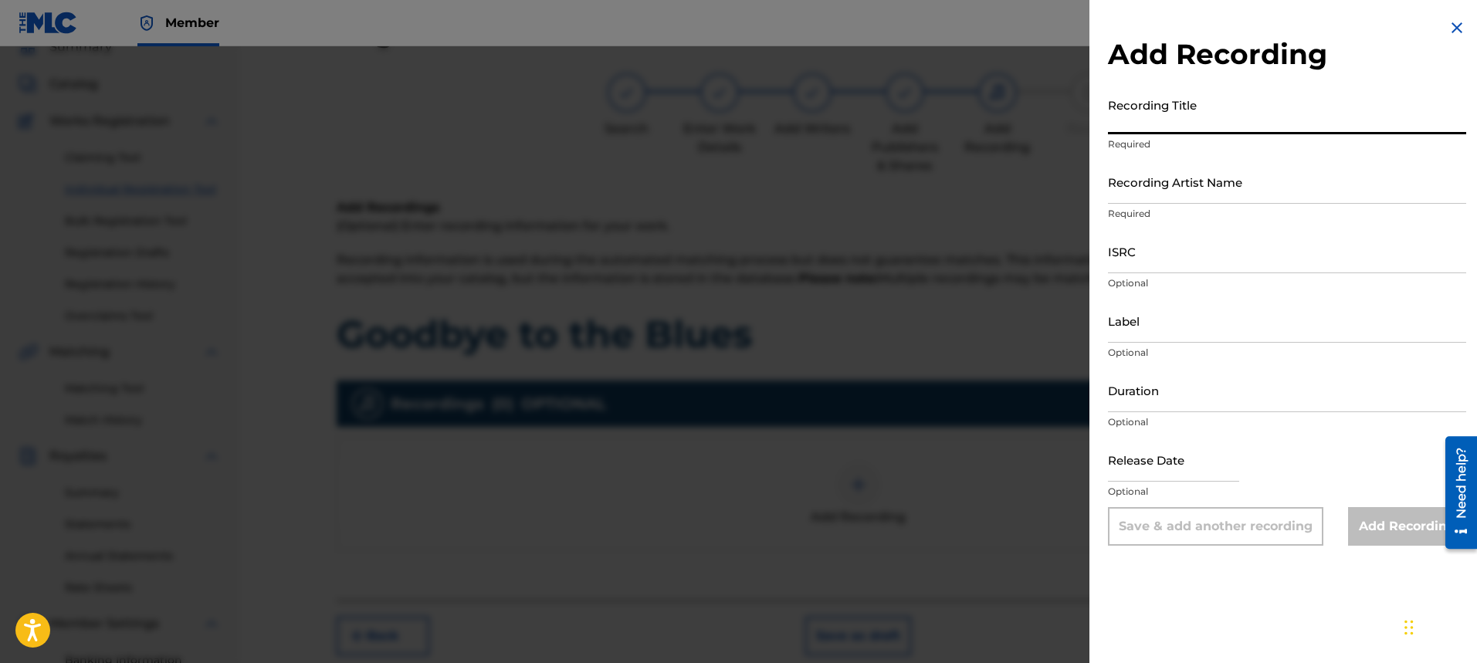
click at [1223, 117] on input "Recording Title" at bounding box center [1287, 112] width 358 height 44
type input "Goodbye to the Blues"
click at [1199, 201] on input "Recording Artist Name" at bounding box center [1287, 182] width 358 height 44
type input "Johnny J Jems"
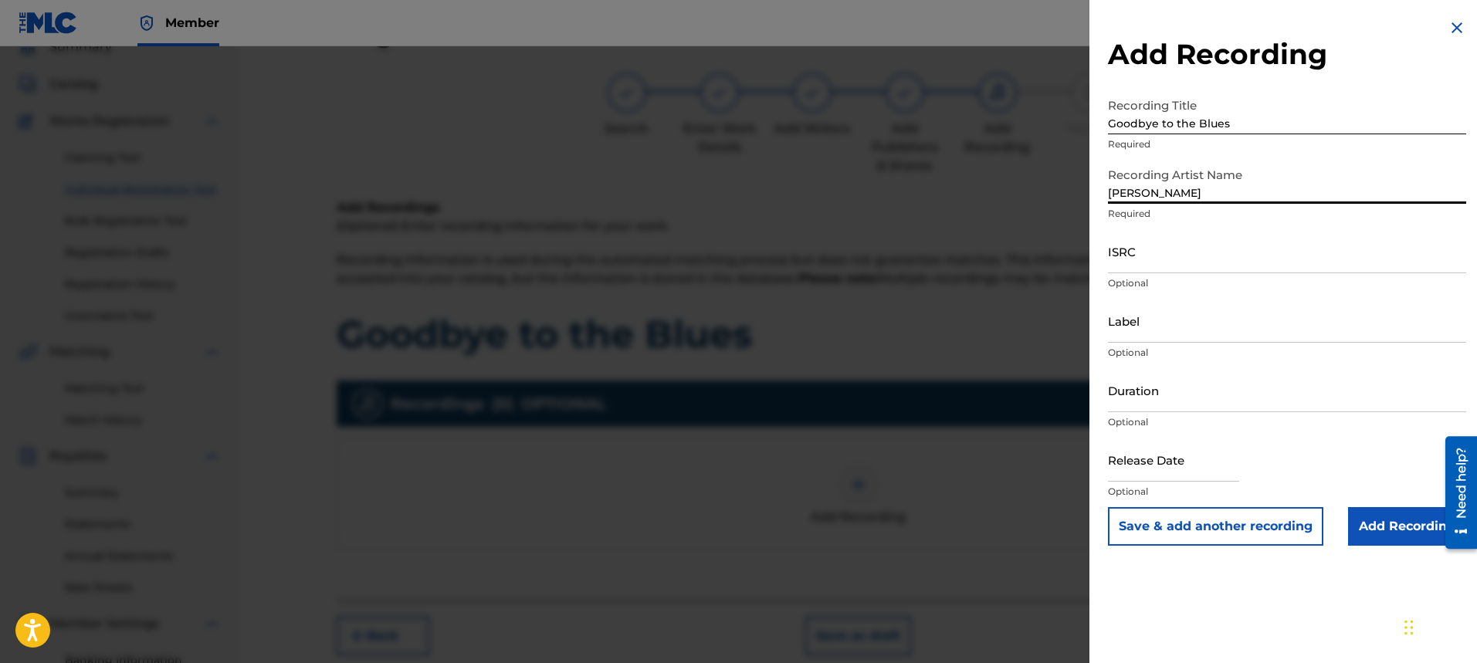
click at [1194, 254] on input "ISRC" at bounding box center [1287, 251] width 358 height 44
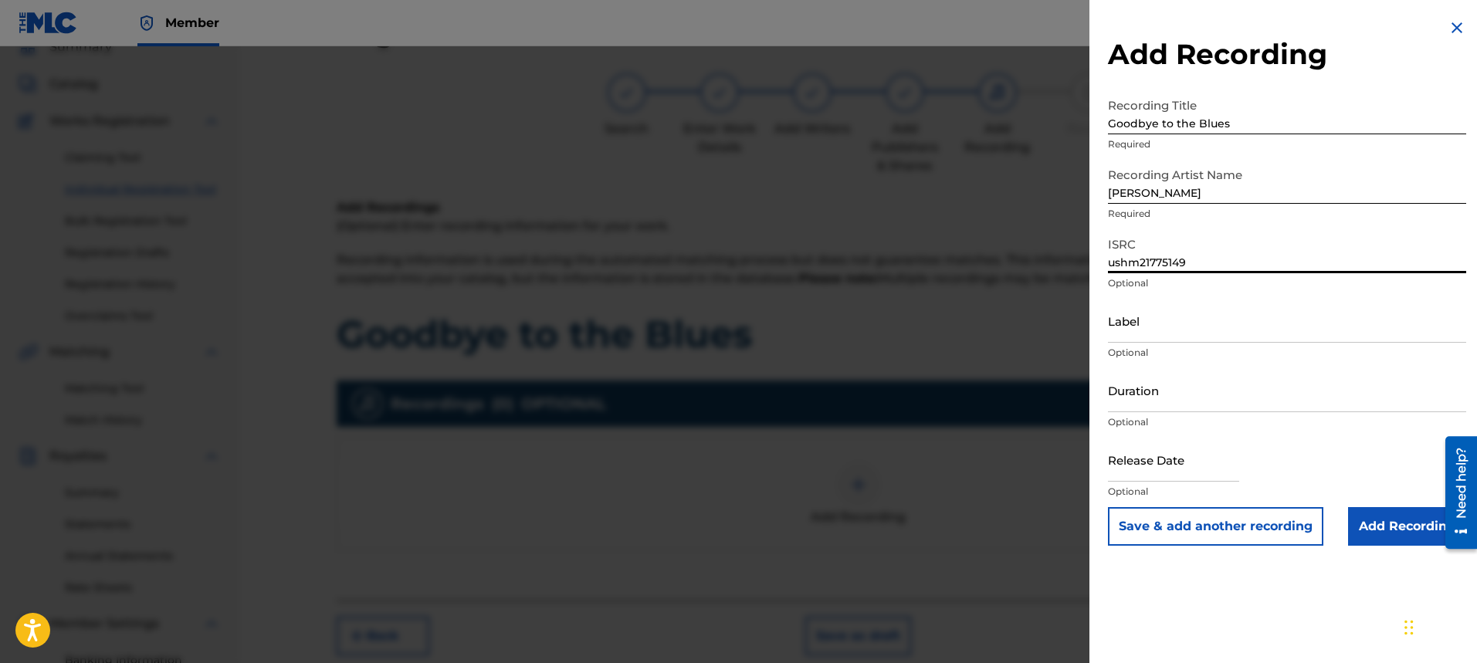
type input "ushm21775149"
click at [1245, 335] on input "Label" at bounding box center [1287, 321] width 358 height 44
type input "Johnny J Jems"
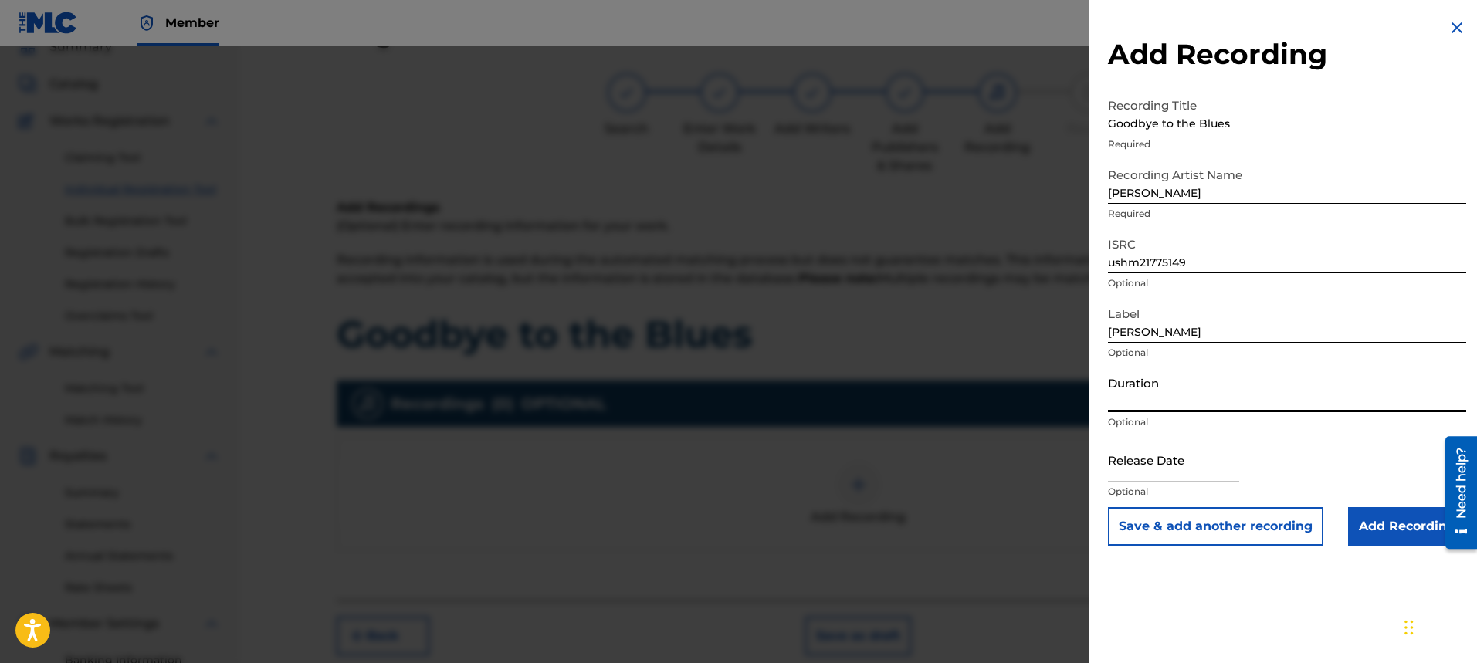
click at [1230, 400] on input "Duration" at bounding box center [1287, 390] width 358 height 44
click at [1227, 399] on input "Duration" at bounding box center [1287, 390] width 358 height 44
type input "04:36"
select select "7"
select select "2025"
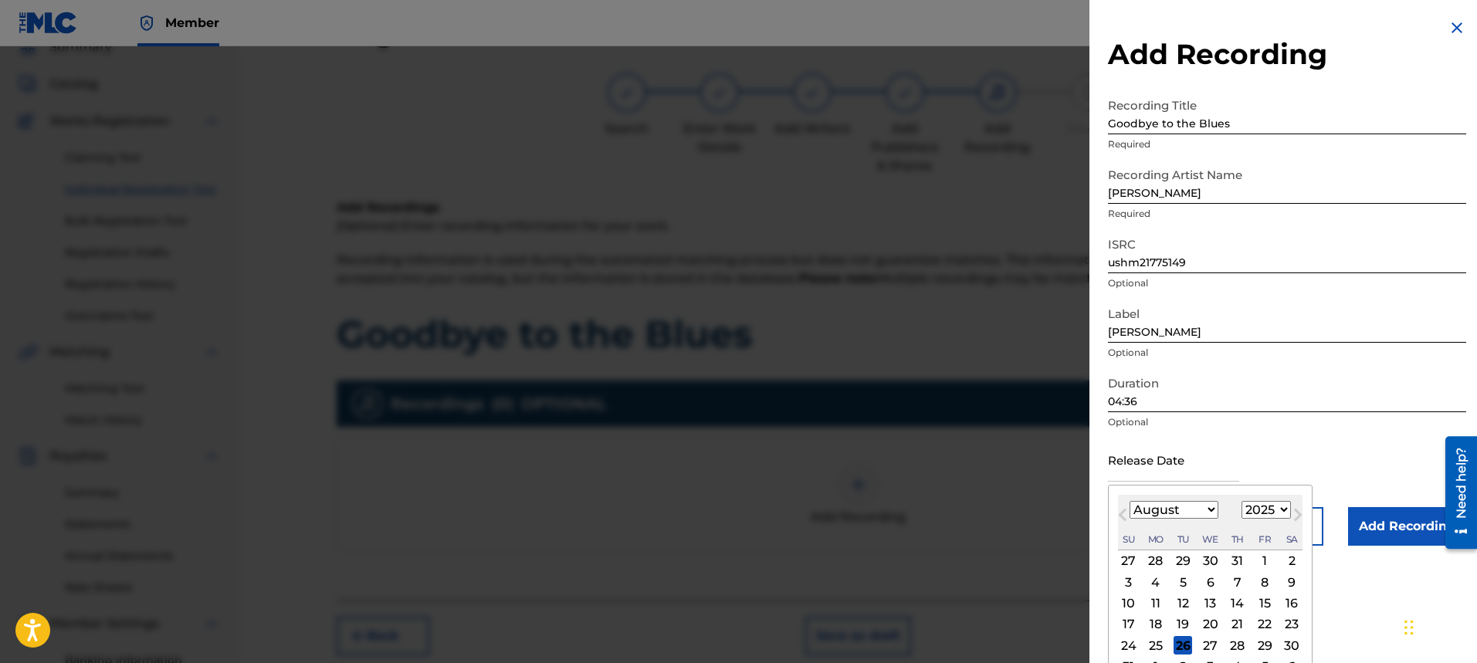
click at [1207, 473] on input "text" at bounding box center [1173, 460] width 131 height 44
type input "July 1 2017"
select select "6"
select select "2017"
click at [1132, 479] on input "July 1 2017" at bounding box center [1173, 460] width 131 height 44
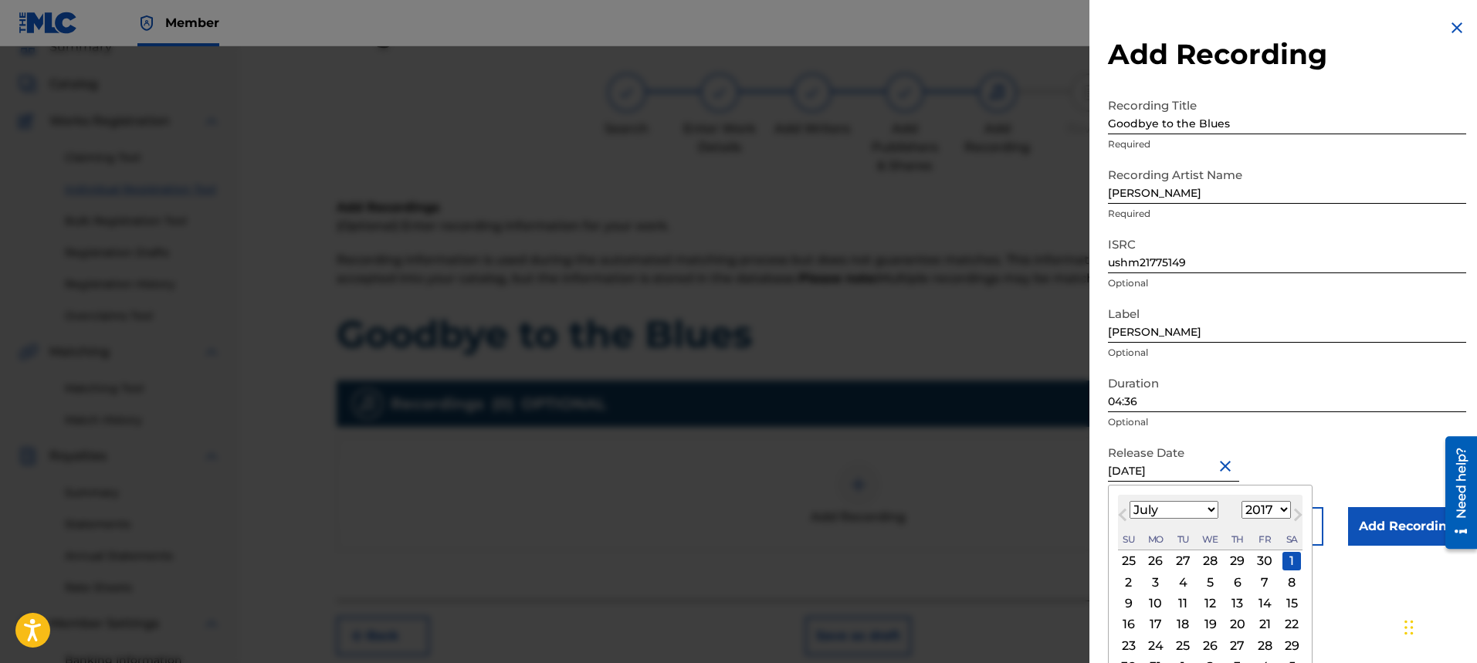
click at [1139, 478] on input "July 1 2017" at bounding box center [1173, 460] width 131 height 44
type input "July 1 2017"
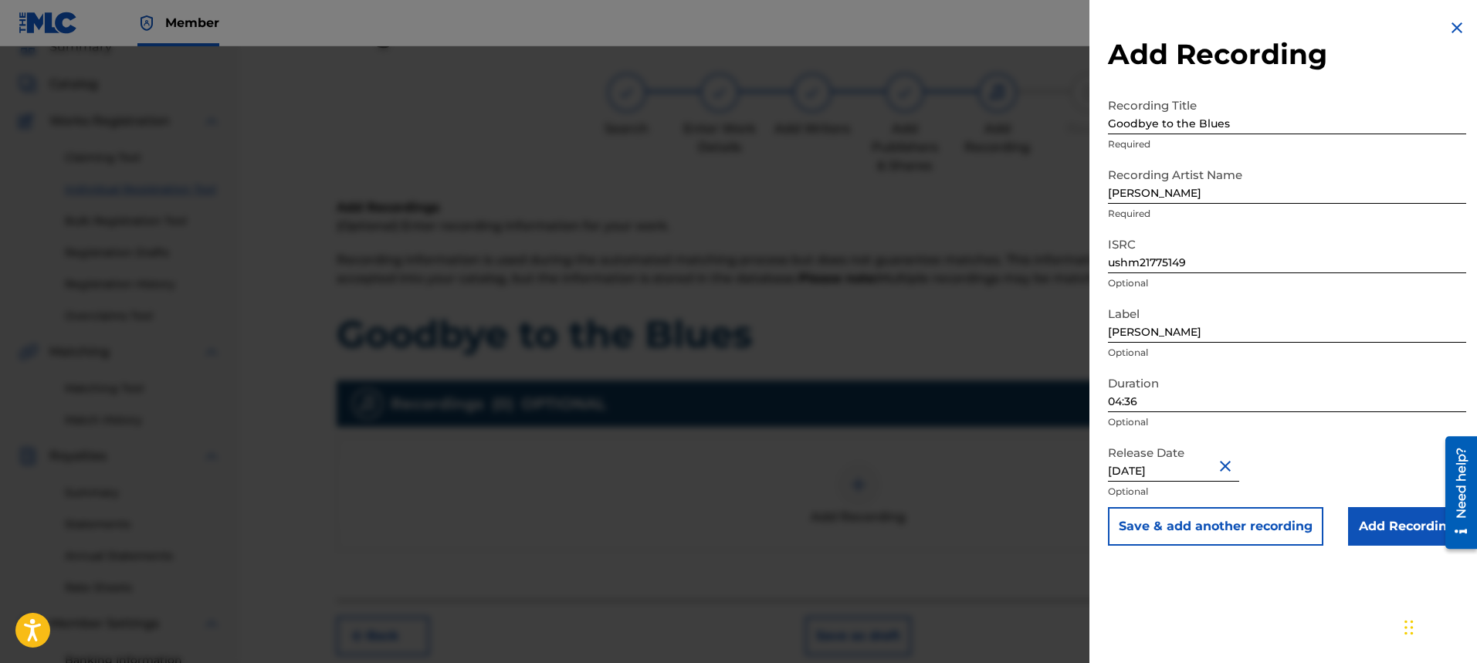
click at [1387, 535] on input "Add Recording" at bounding box center [1407, 526] width 118 height 39
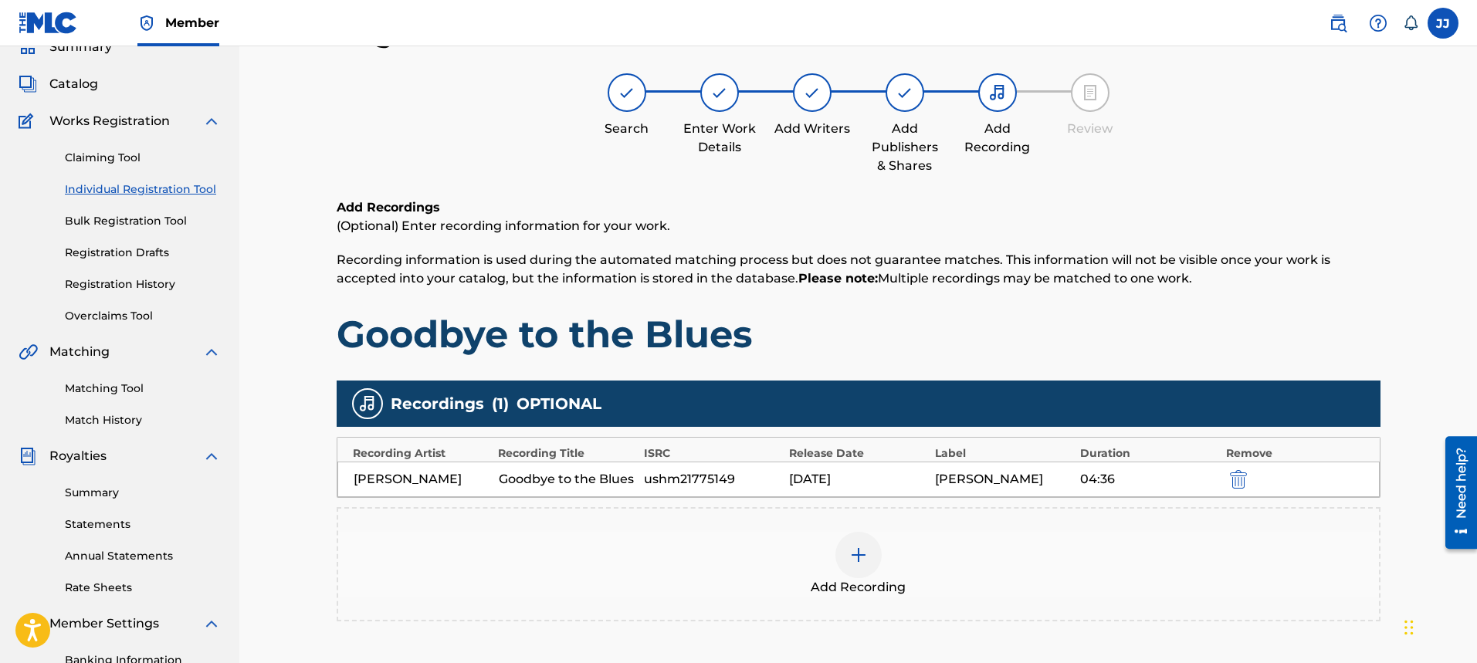
scroll to position [294, 0]
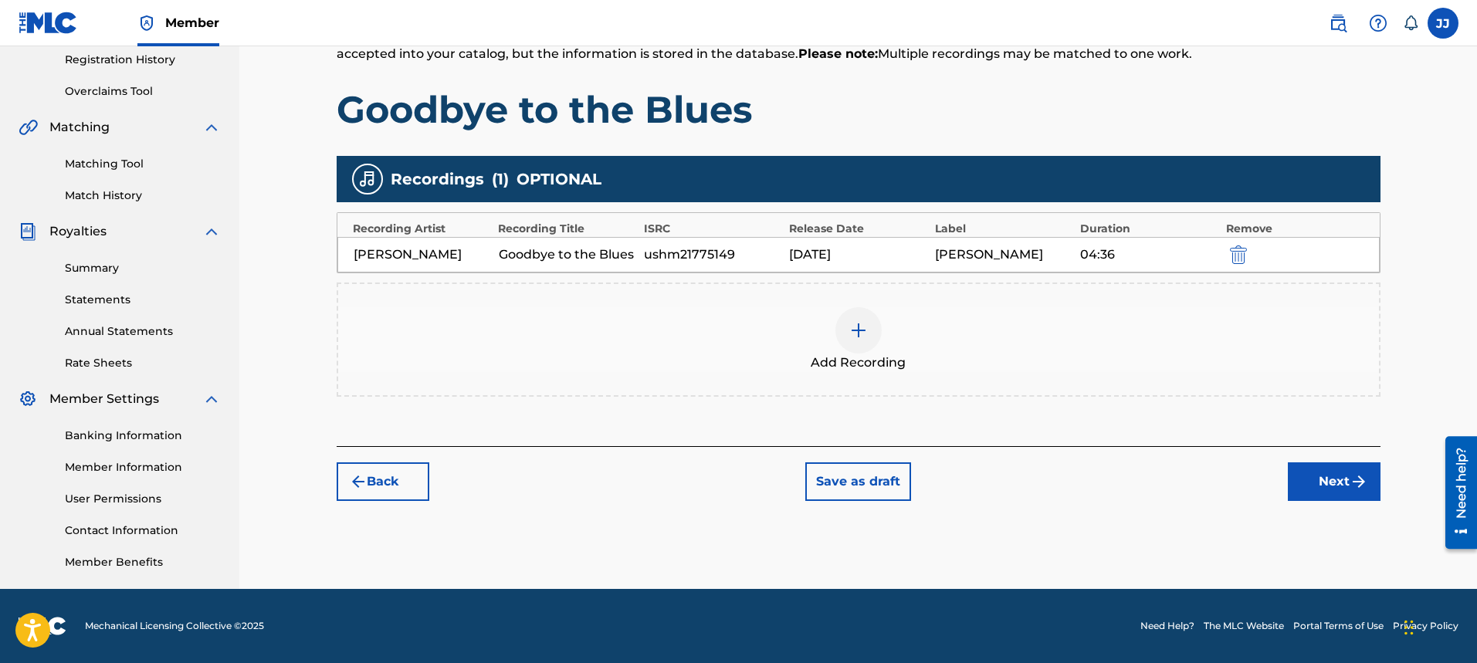
click at [1329, 476] on button "Next" at bounding box center [1334, 481] width 93 height 39
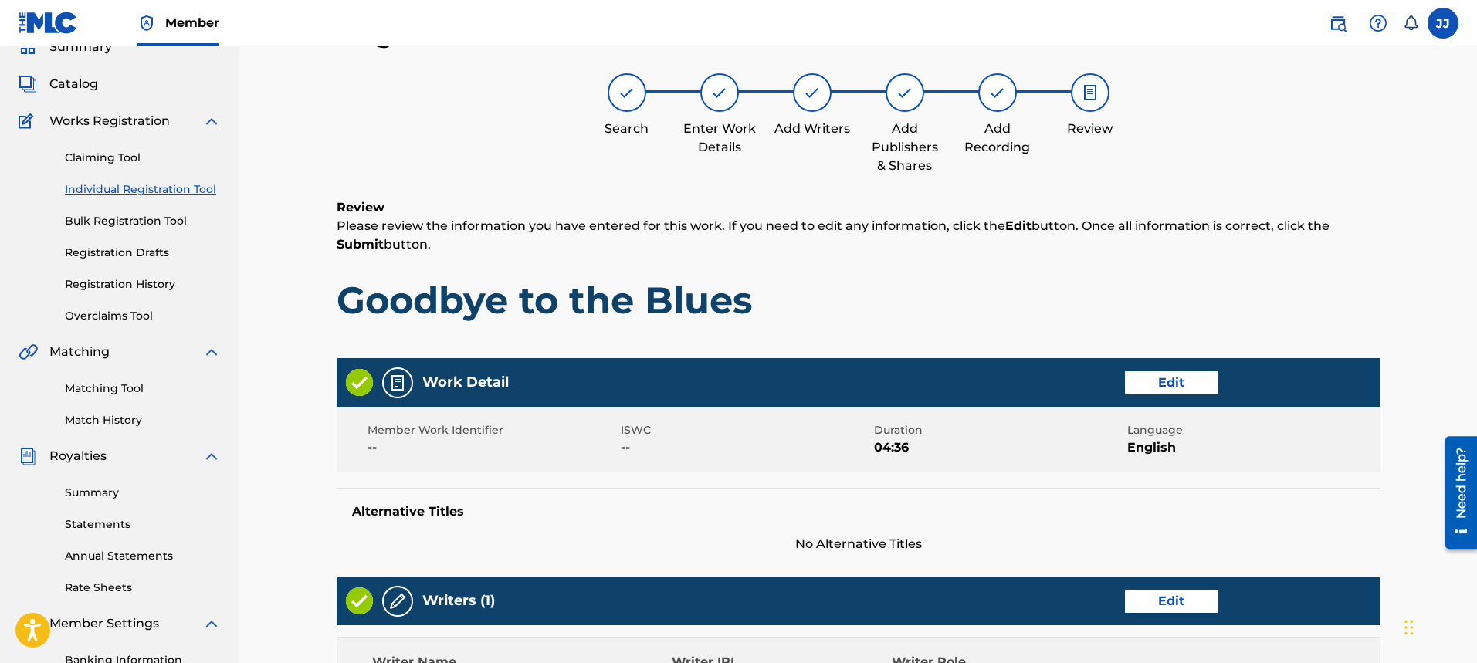
scroll to position [642, 0]
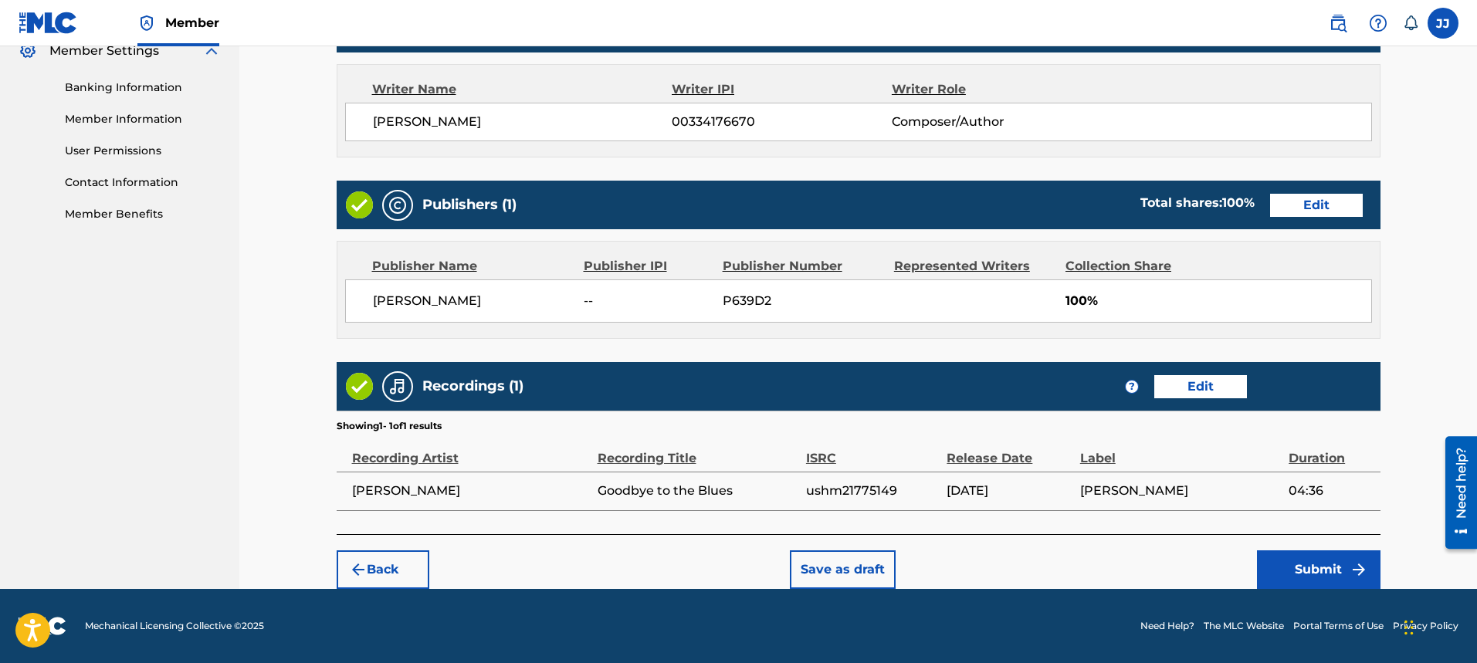
click at [1347, 569] on button "Submit" at bounding box center [1319, 569] width 124 height 39
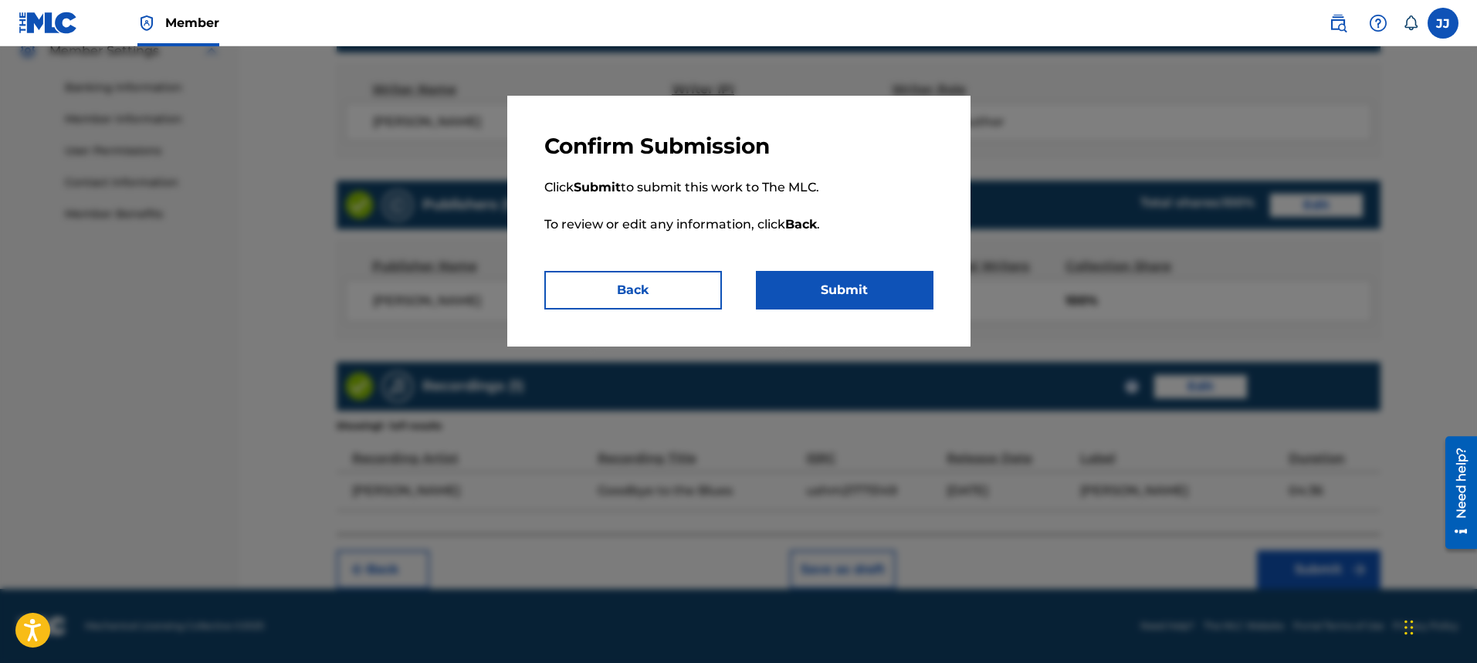
click at [839, 300] on button "Submit" at bounding box center [845, 290] width 178 height 39
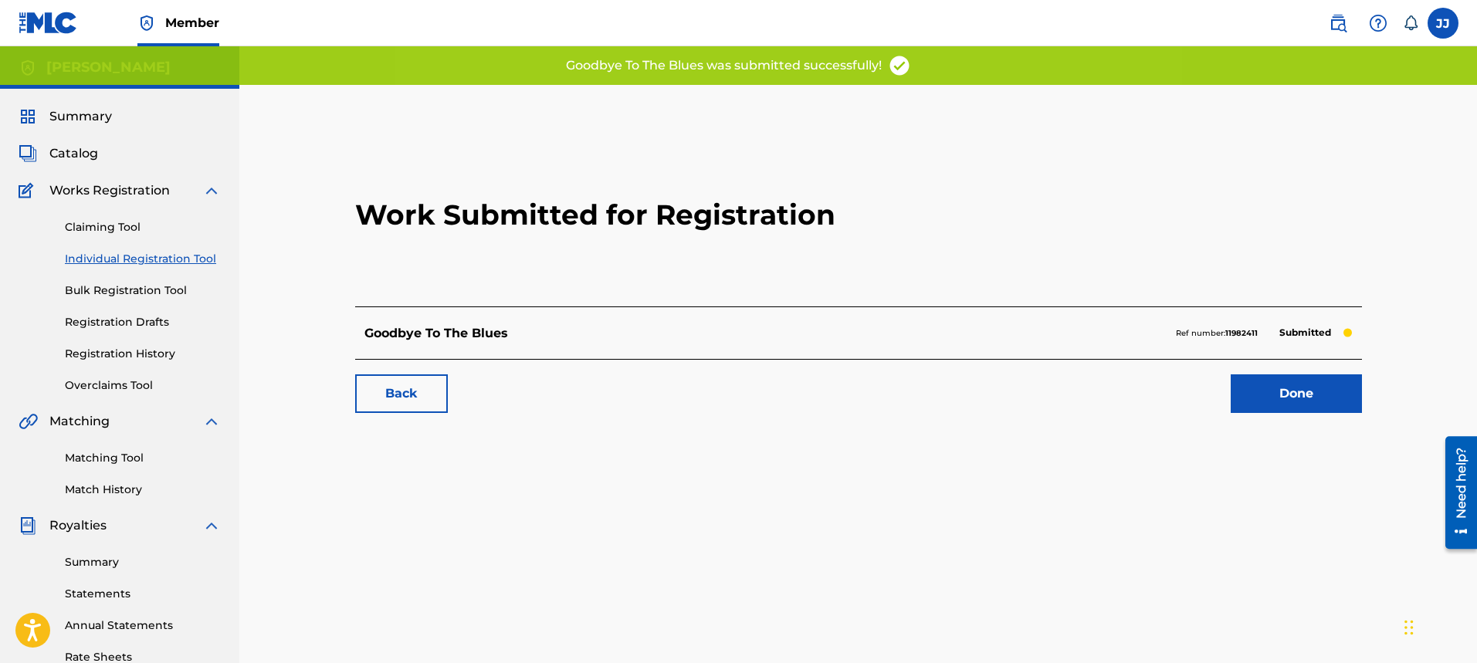
click at [1312, 385] on link "Done" at bounding box center [1296, 393] width 131 height 39
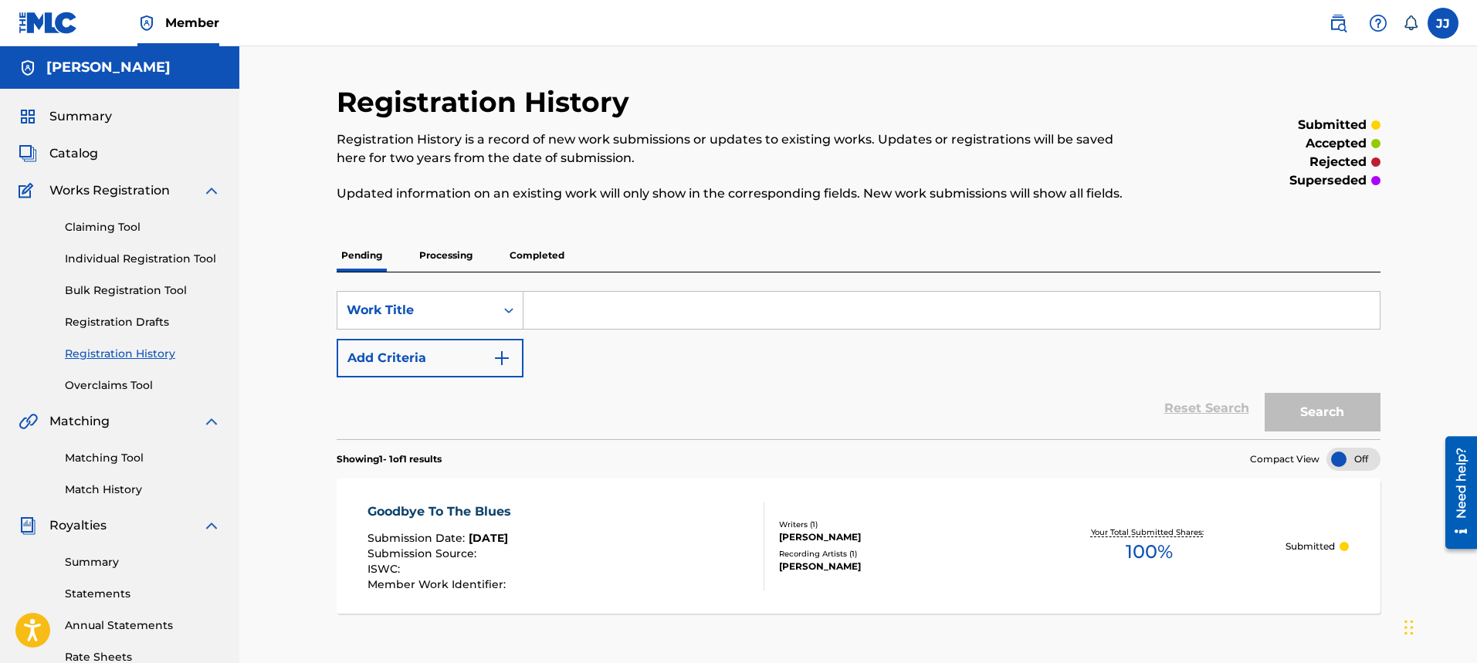
click at [577, 312] on input "Search Form" at bounding box center [951, 310] width 856 height 37
click at [93, 154] on span "Catalog" at bounding box center [73, 153] width 49 height 19
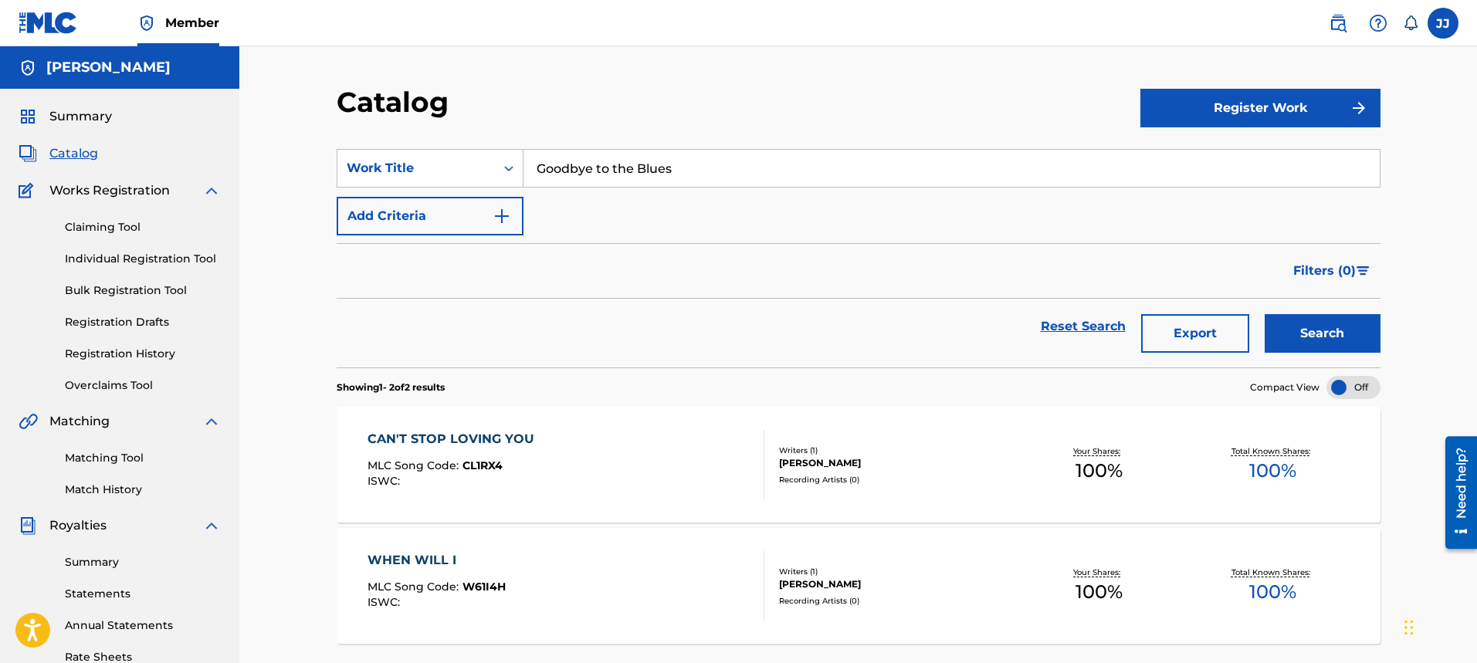
scroll to position [294, 0]
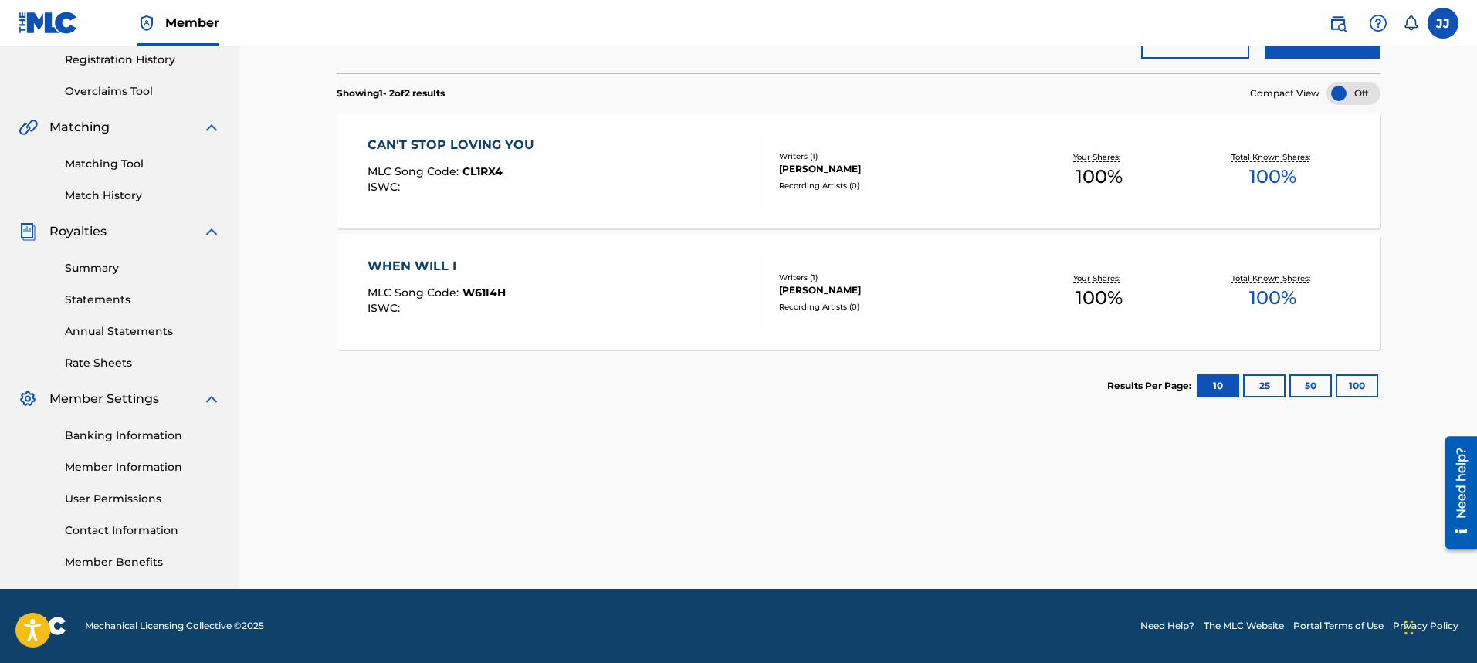
click at [1476, 97] on div "Catalog Register Work SearchWithCriteria7dec24df-c350-427b-8295-4142f9ac6924 Wo…" at bounding box center [858, 170] width 1238 height 837
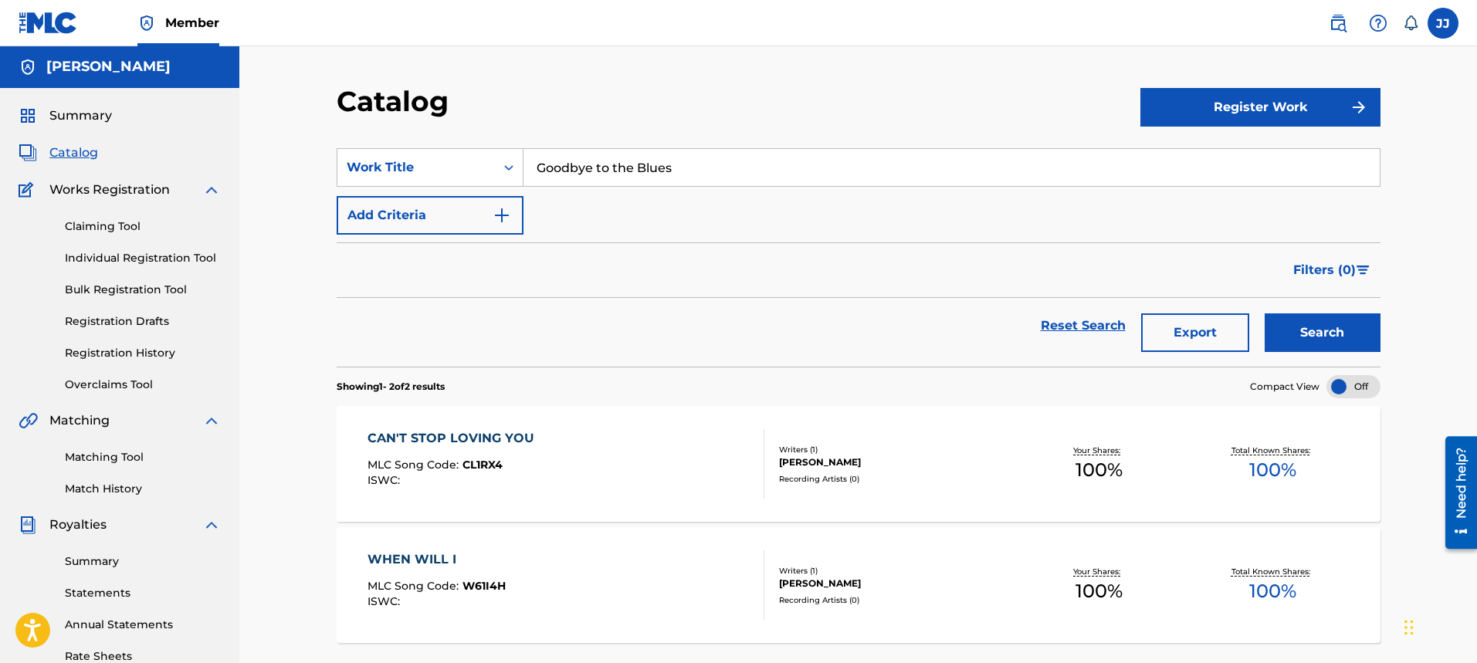
scroll to position [0, 0]
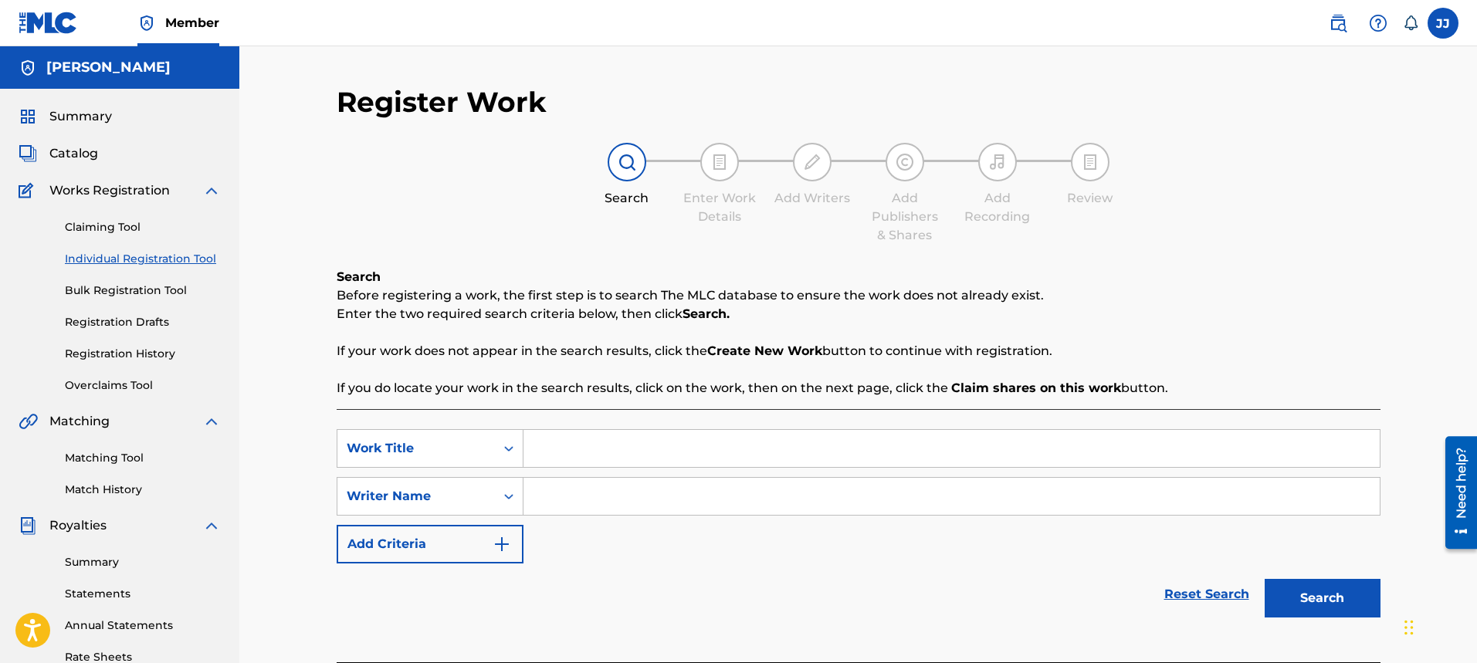
scroll to position [294, 0]
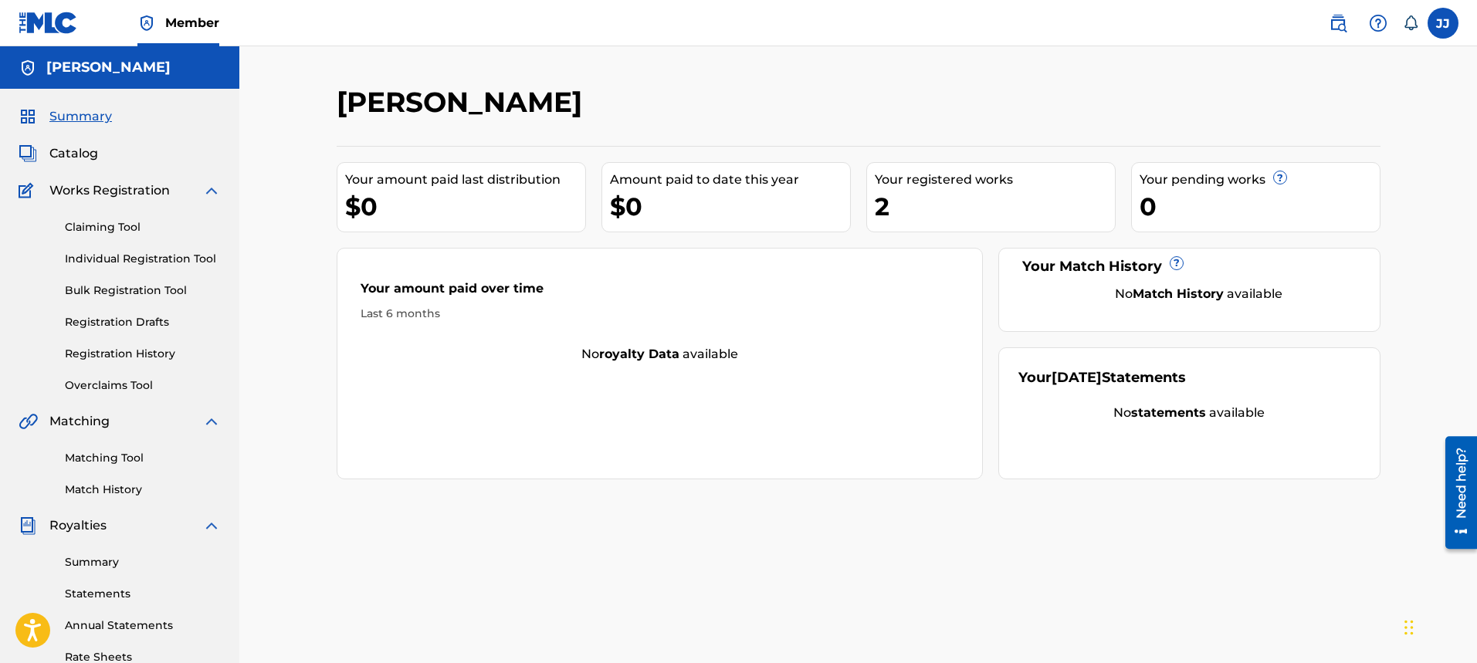
scroll to position [294, 0]
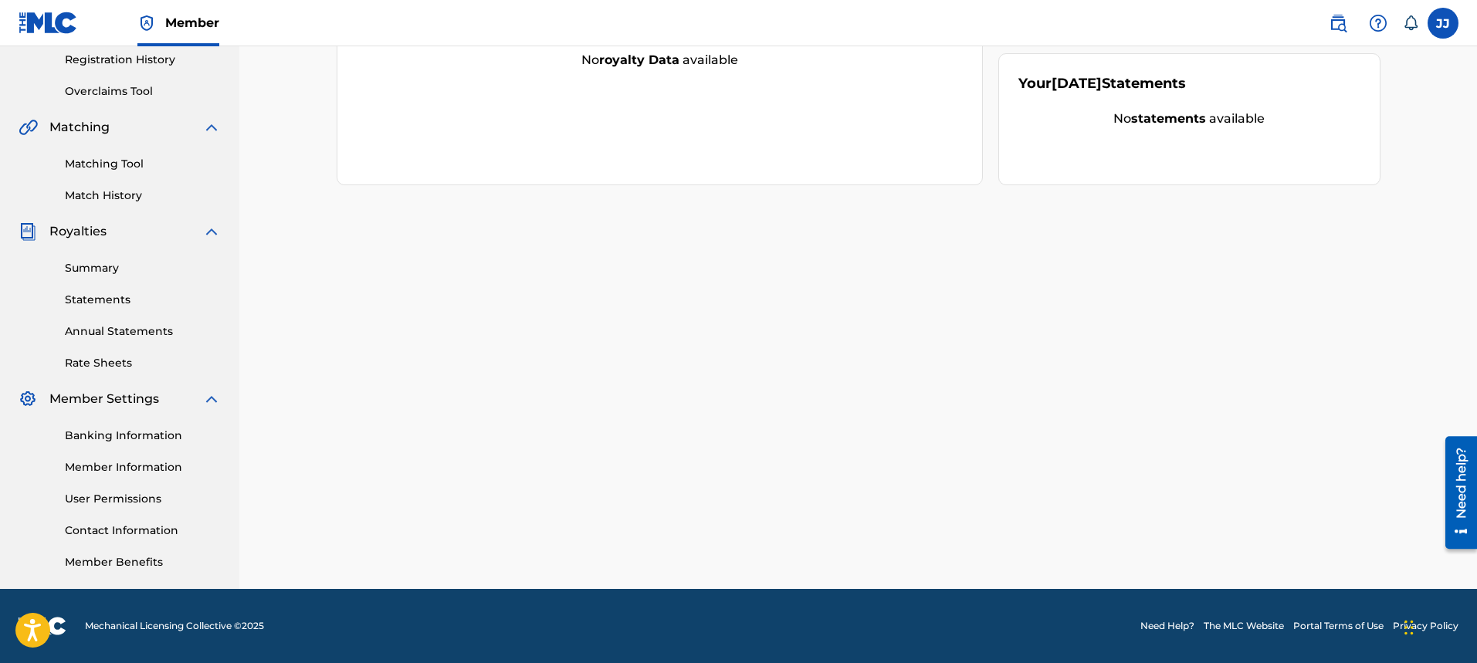
click at [1475, 42] on nav "Member JJ JJ John Jorgensen johnnyjjems@gmail.com Notification Preferences Prof…" at bounding box center [738, 23] width 1477 height 46
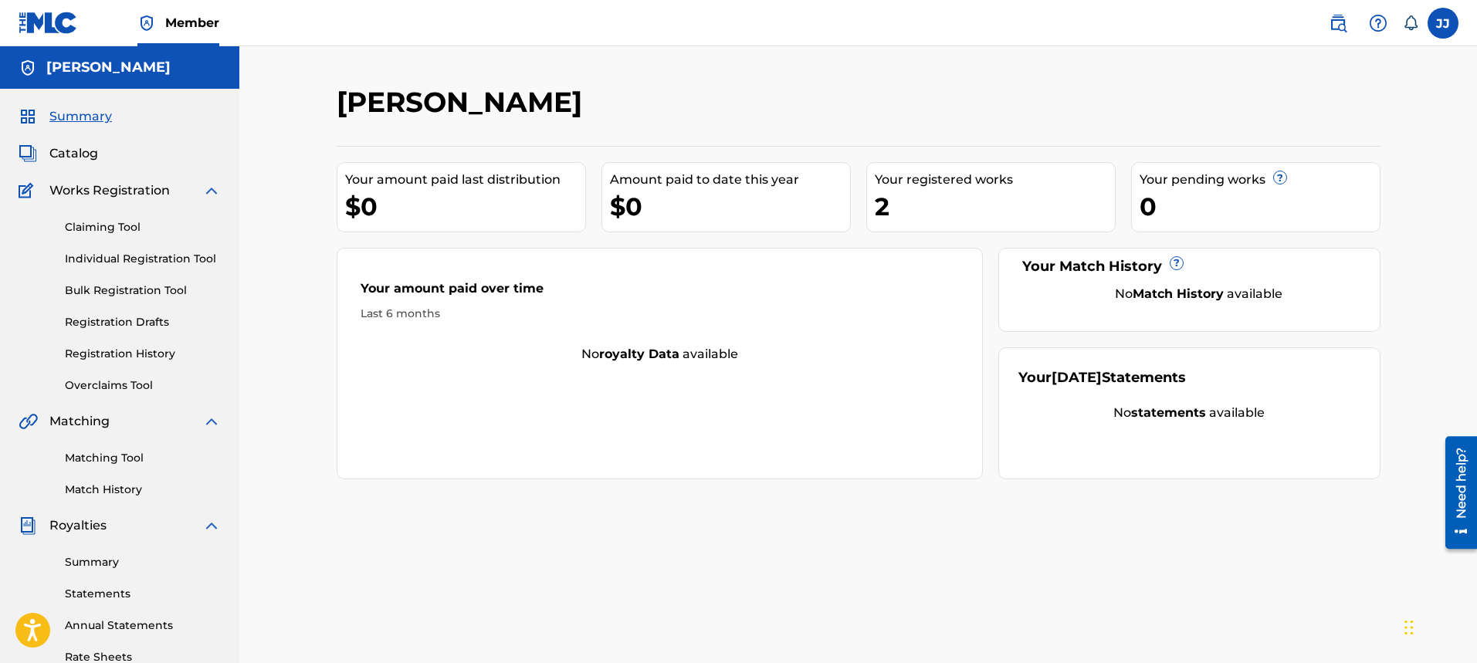
click at [209, 195] on img at bounding box center [211, 190] width 19 height 19
